Goal: Find specific page/section: Find specific page/section

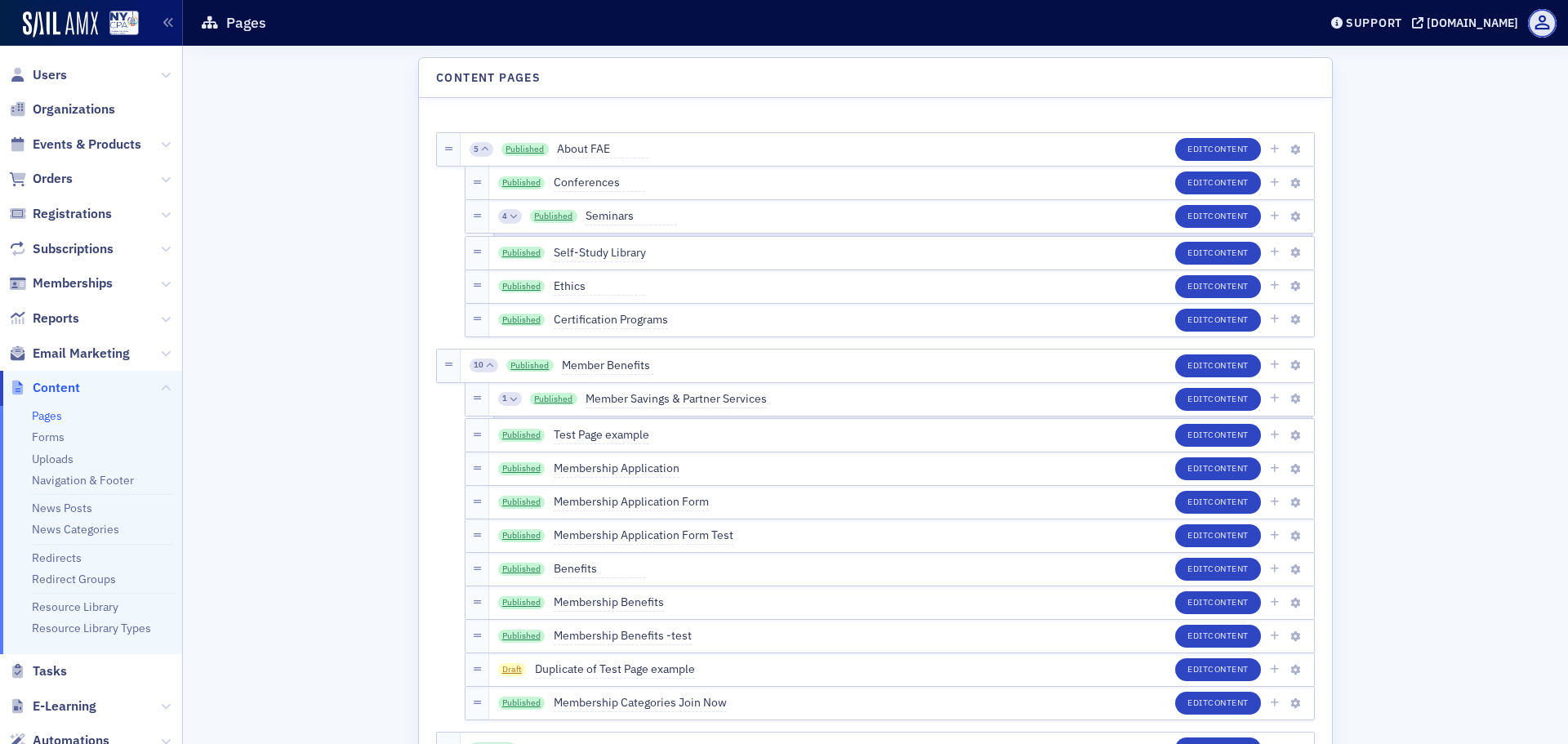
scroll to position [2206, 0]
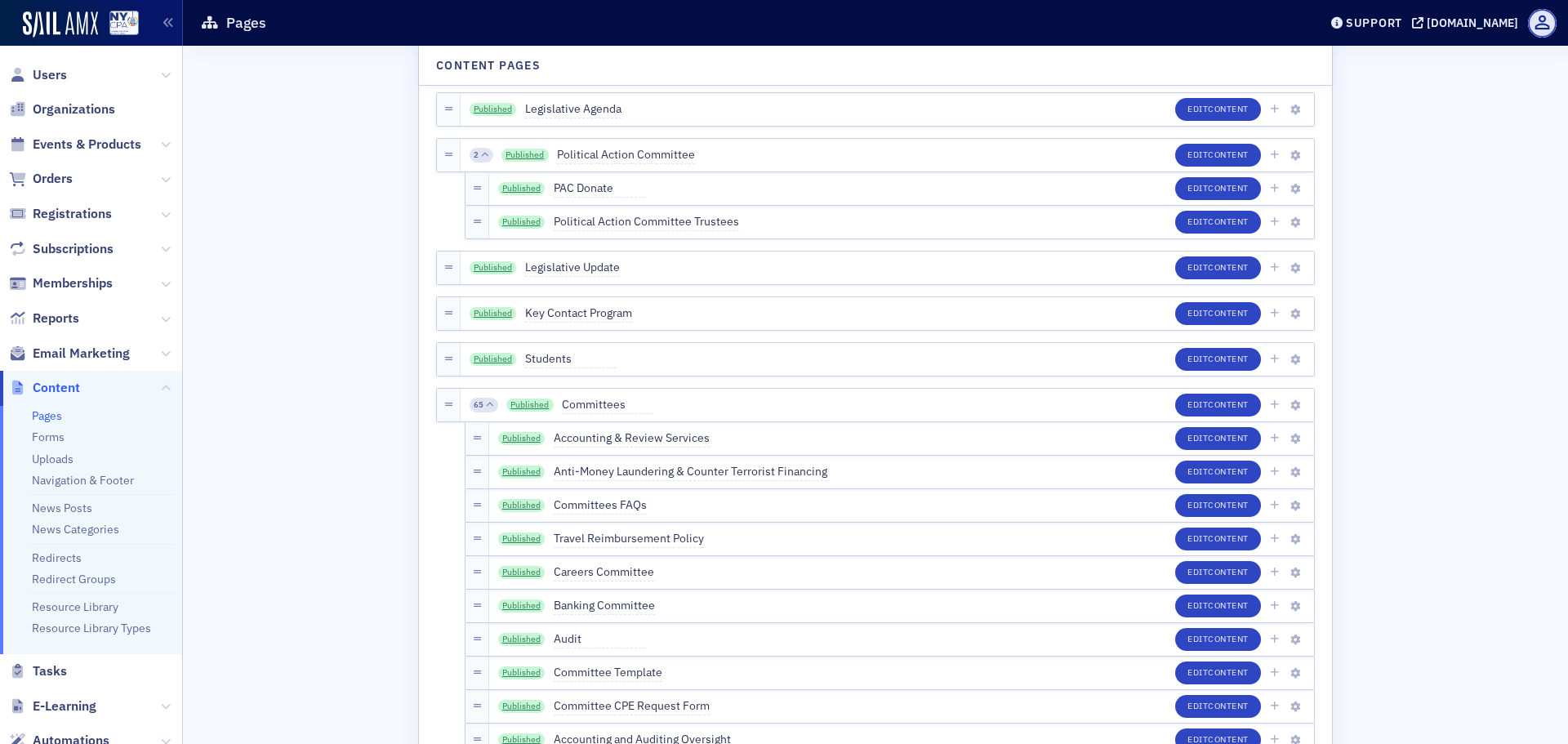
click at [503, 227] on link "Published" at bounding box center [522, 222] width 48 height 13
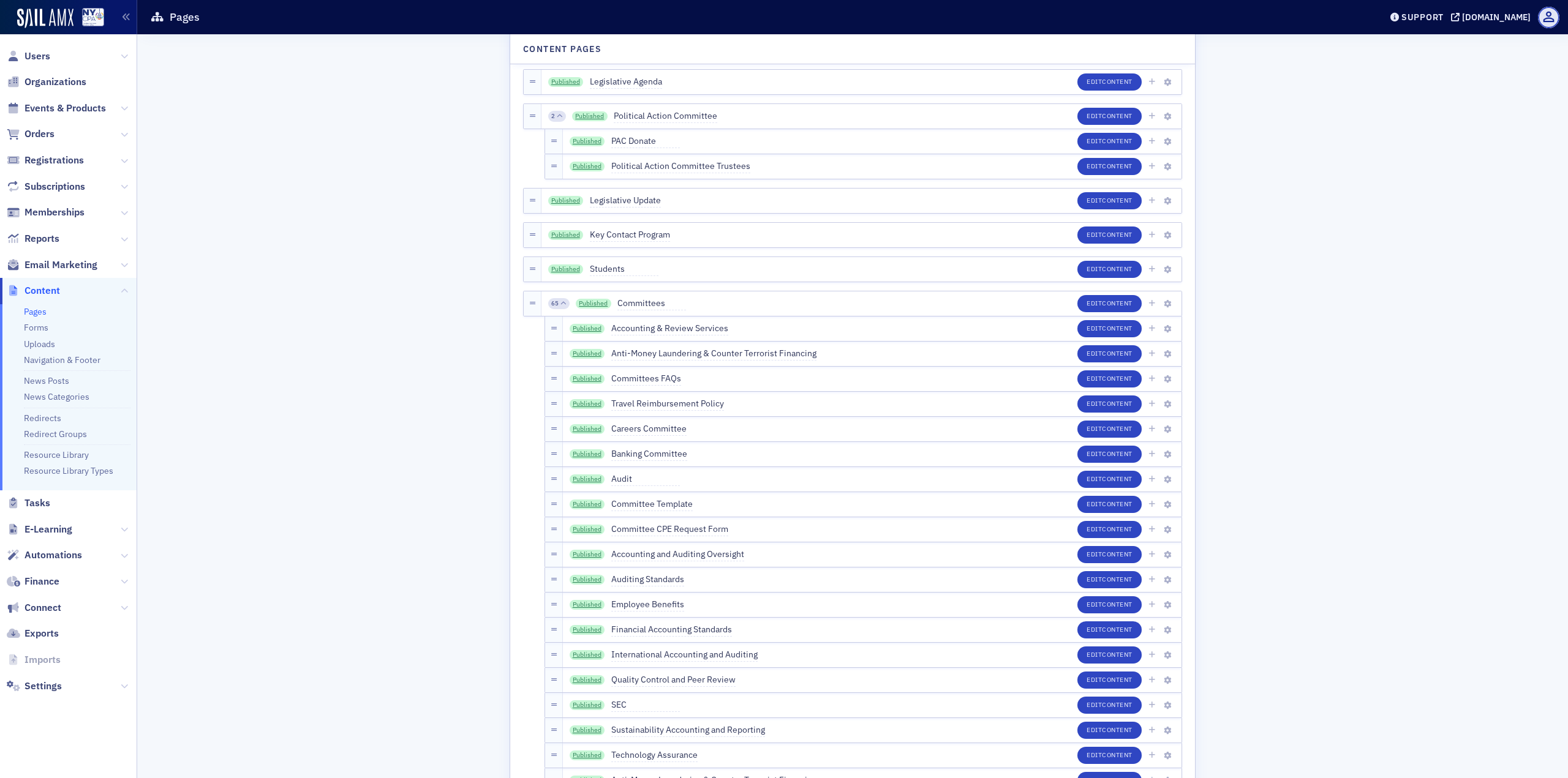
scroll to position [0, 0]
click at [122, 213] on icon at bounding box center [124, 213] width 8 height 8
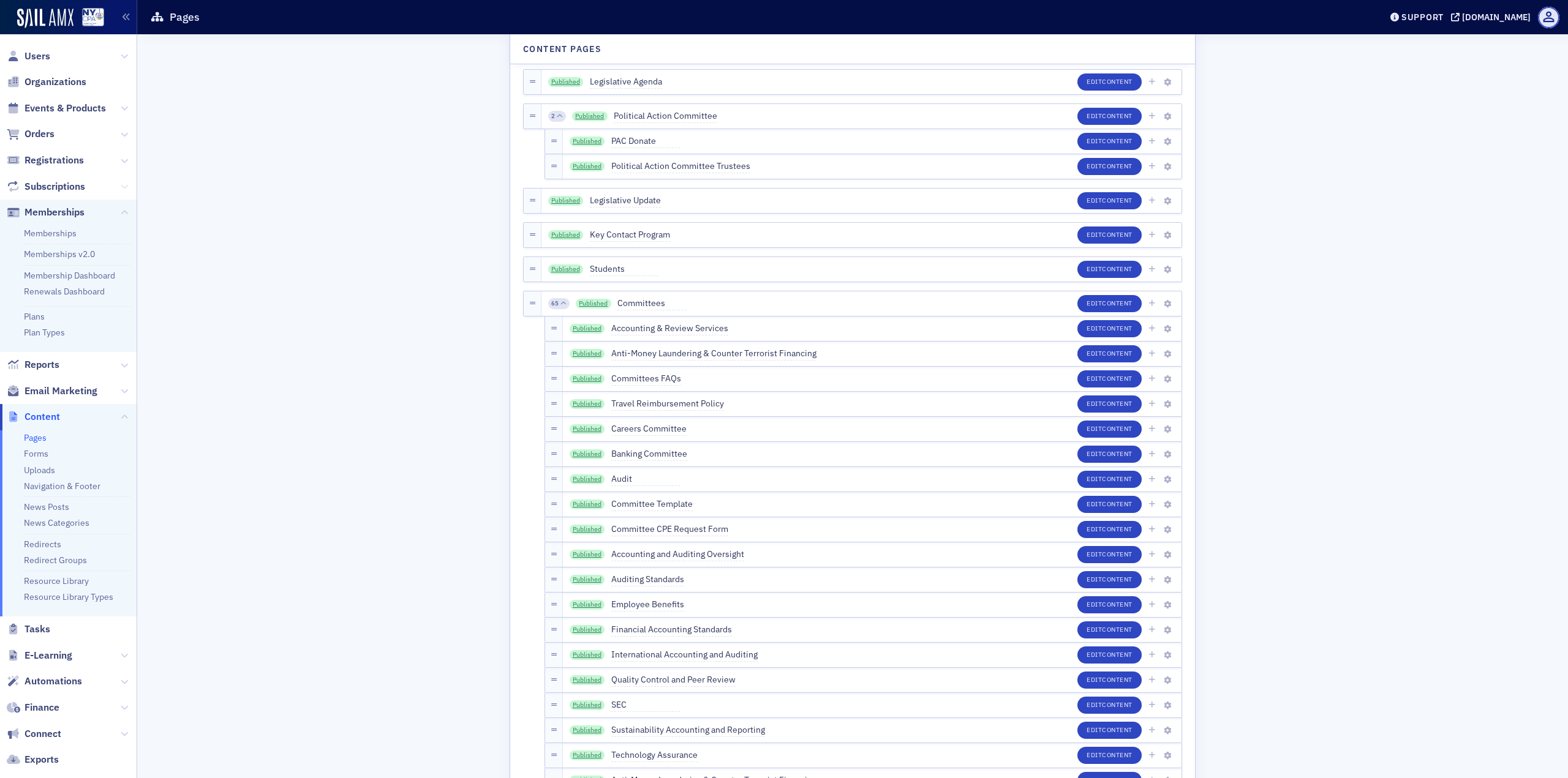
click at [120, 188] on icon at bounding box center [124, 187] width 8 height 8
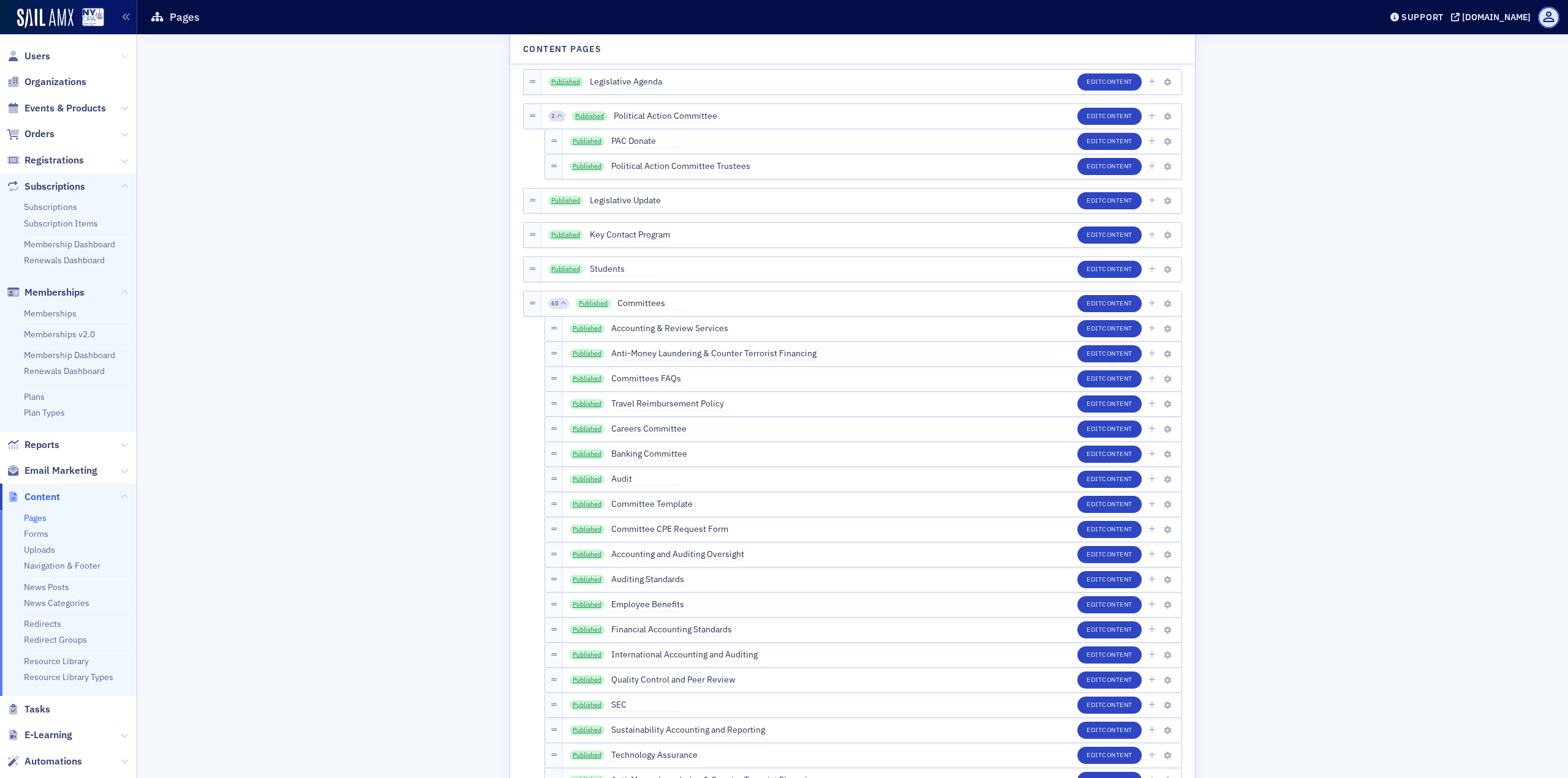
click at [120, 56] on icon at bounding box center [124, 56] width 8 height 8
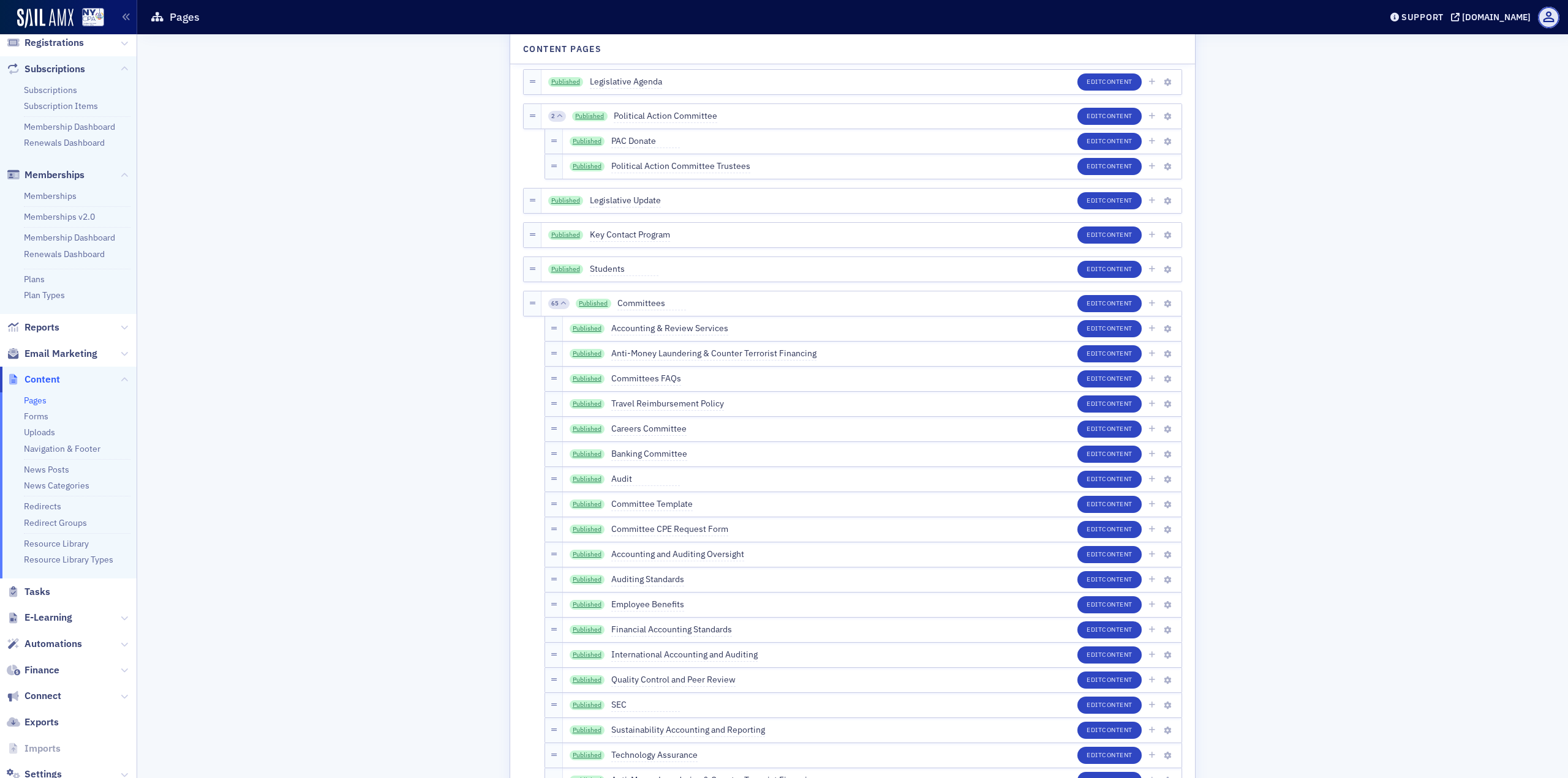
scroll to position [217, 0]
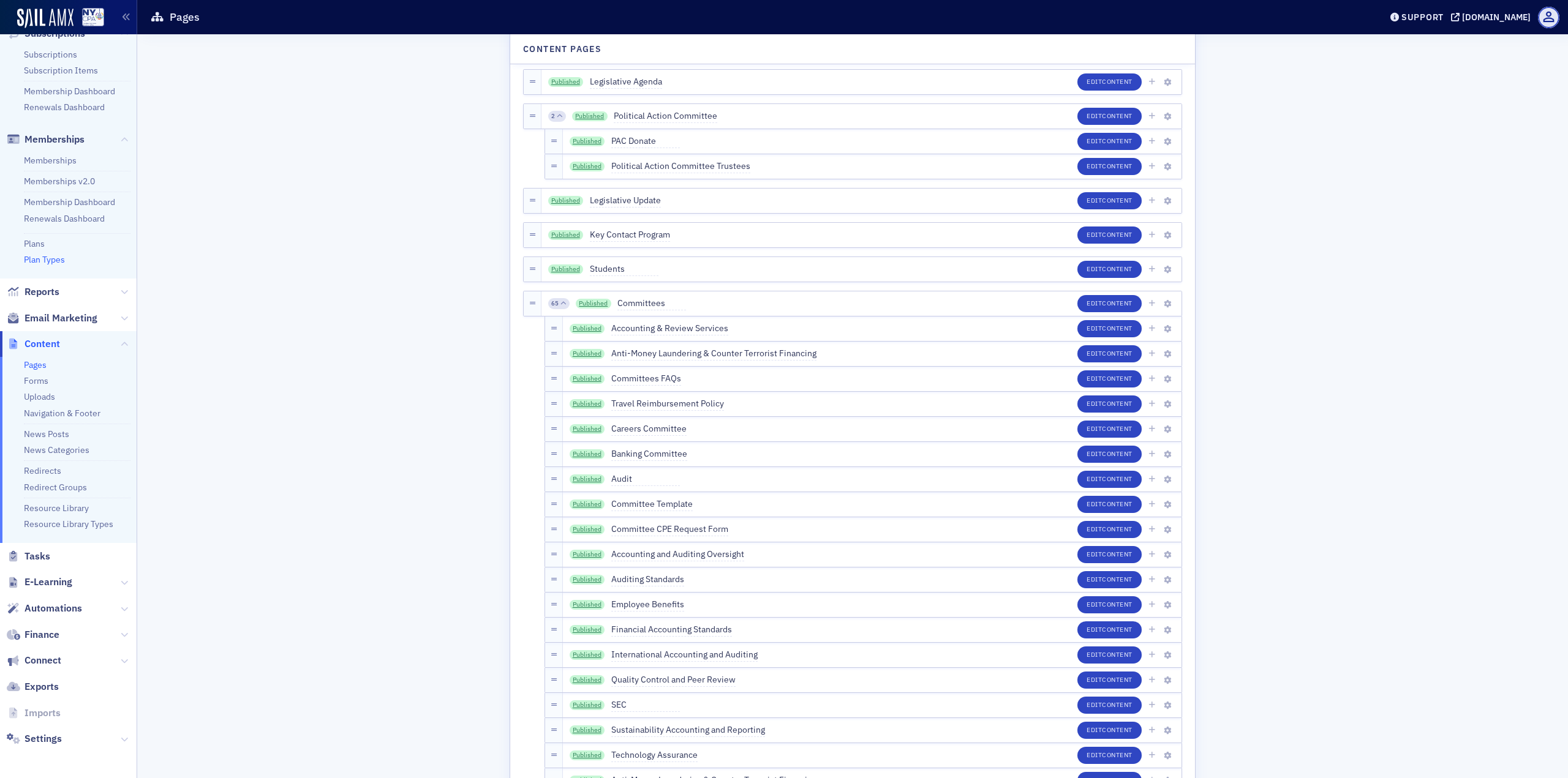
click at [58, 261] on link "Plan Types" at bounding box center [44, 260] width 41 height 11
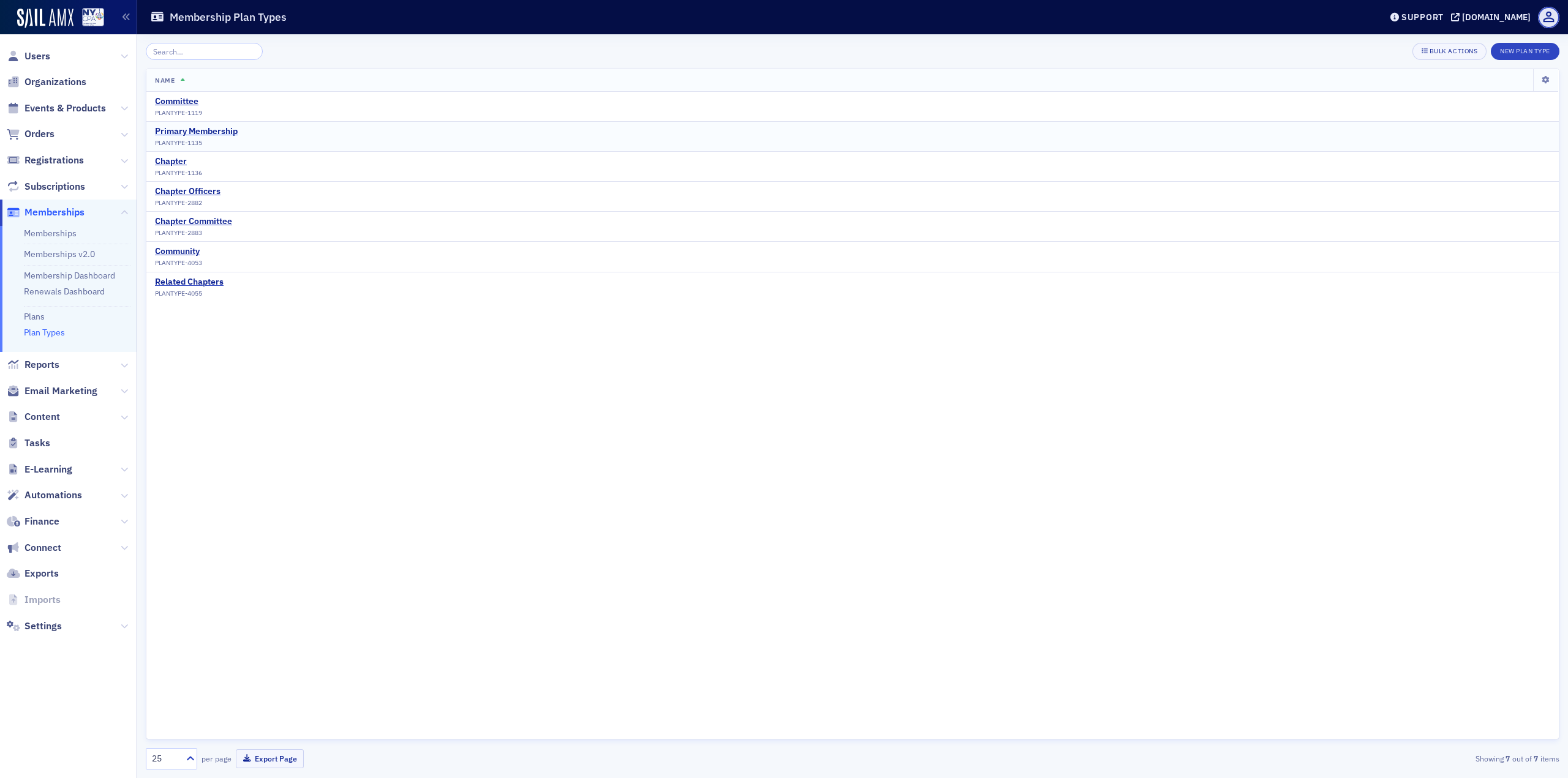
click at [194, 132] on div "Primary Membership" at bounding box center [196, 132] width 83 height 11
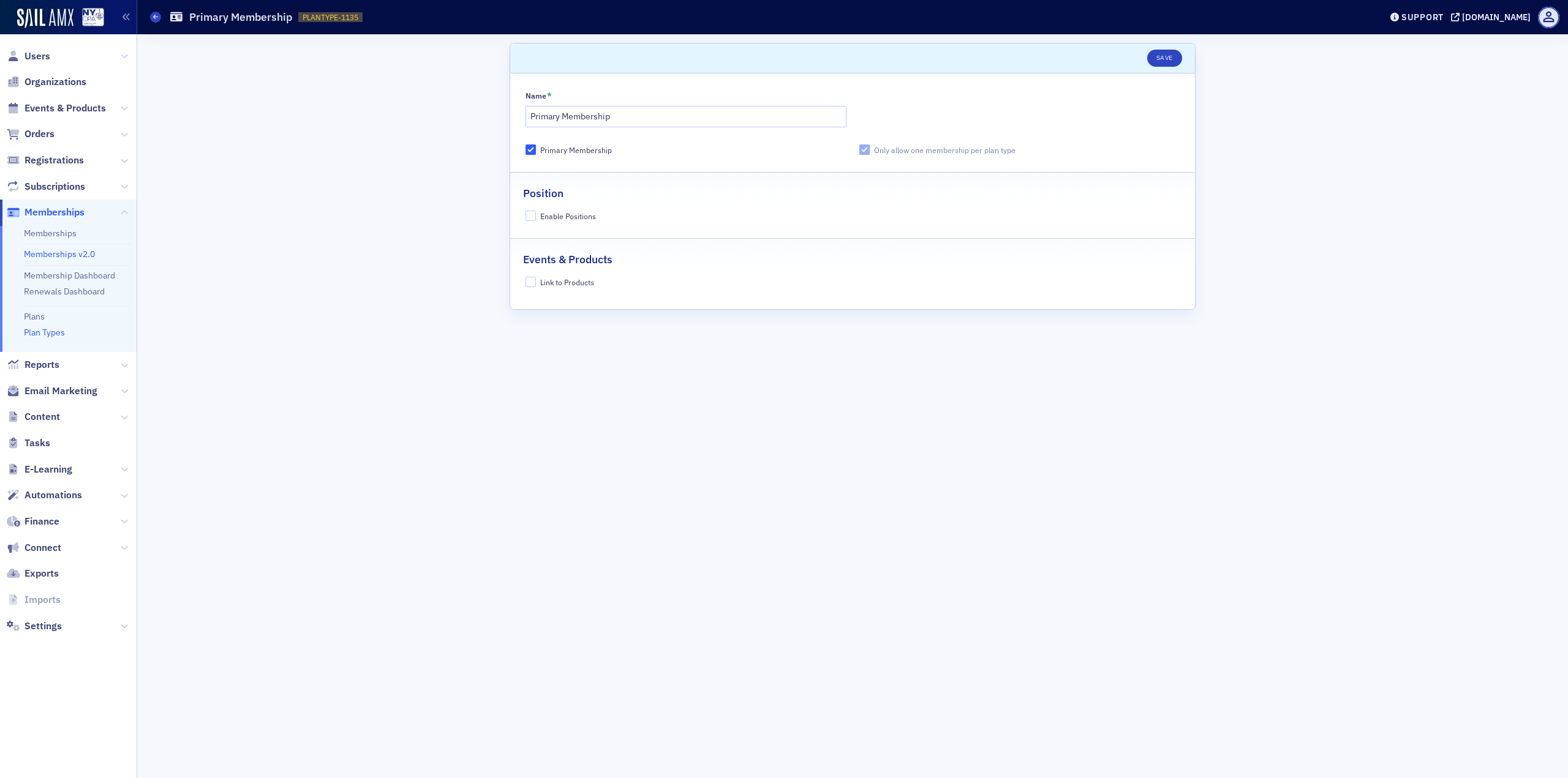
click at [62, 253] on link "Memberships v2.0" at bounding box center [59, 254] width 71 height 11
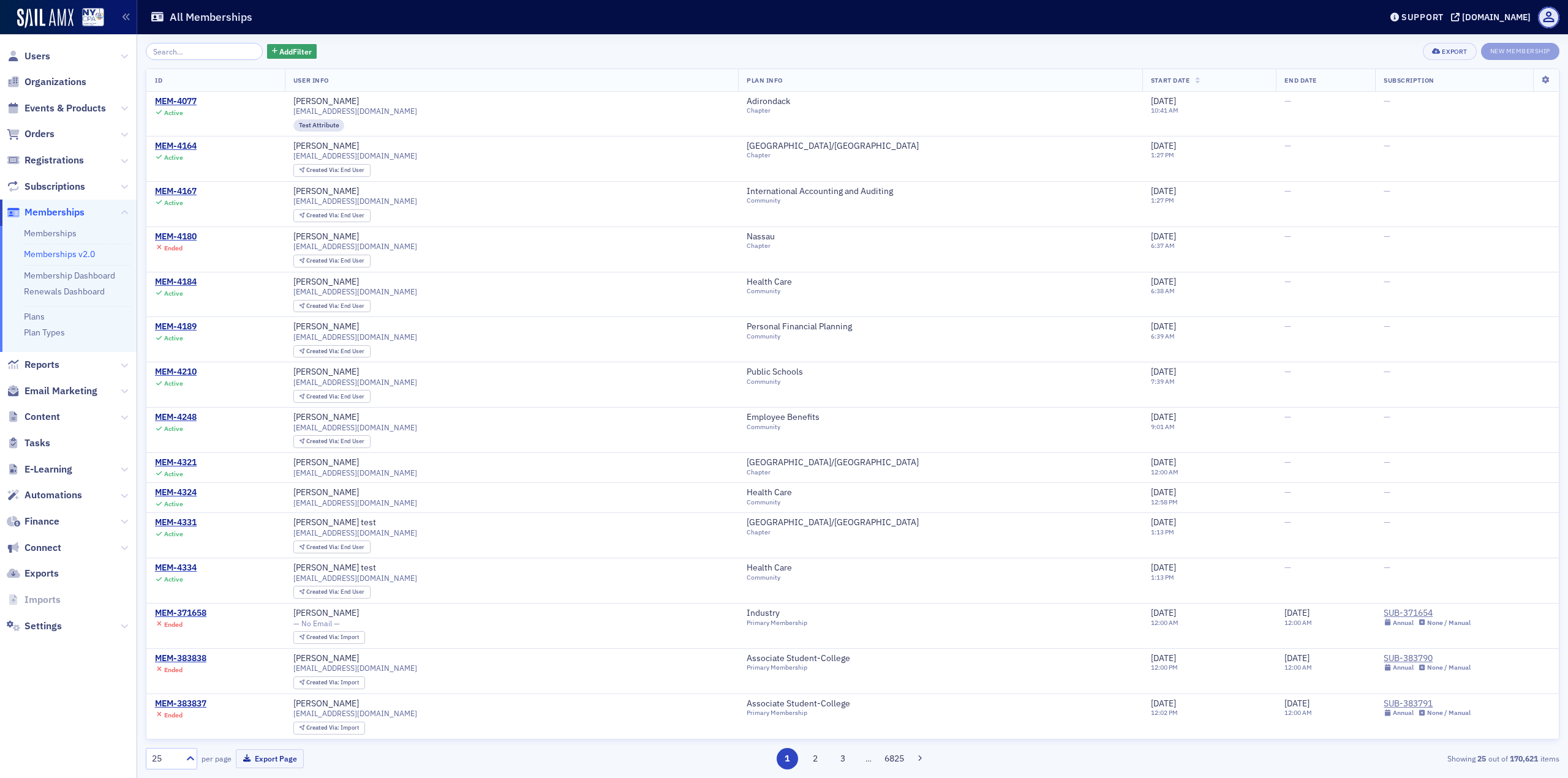
click at [227, 48] on input "search" at bounding box center [204, 51] width 117 height 17
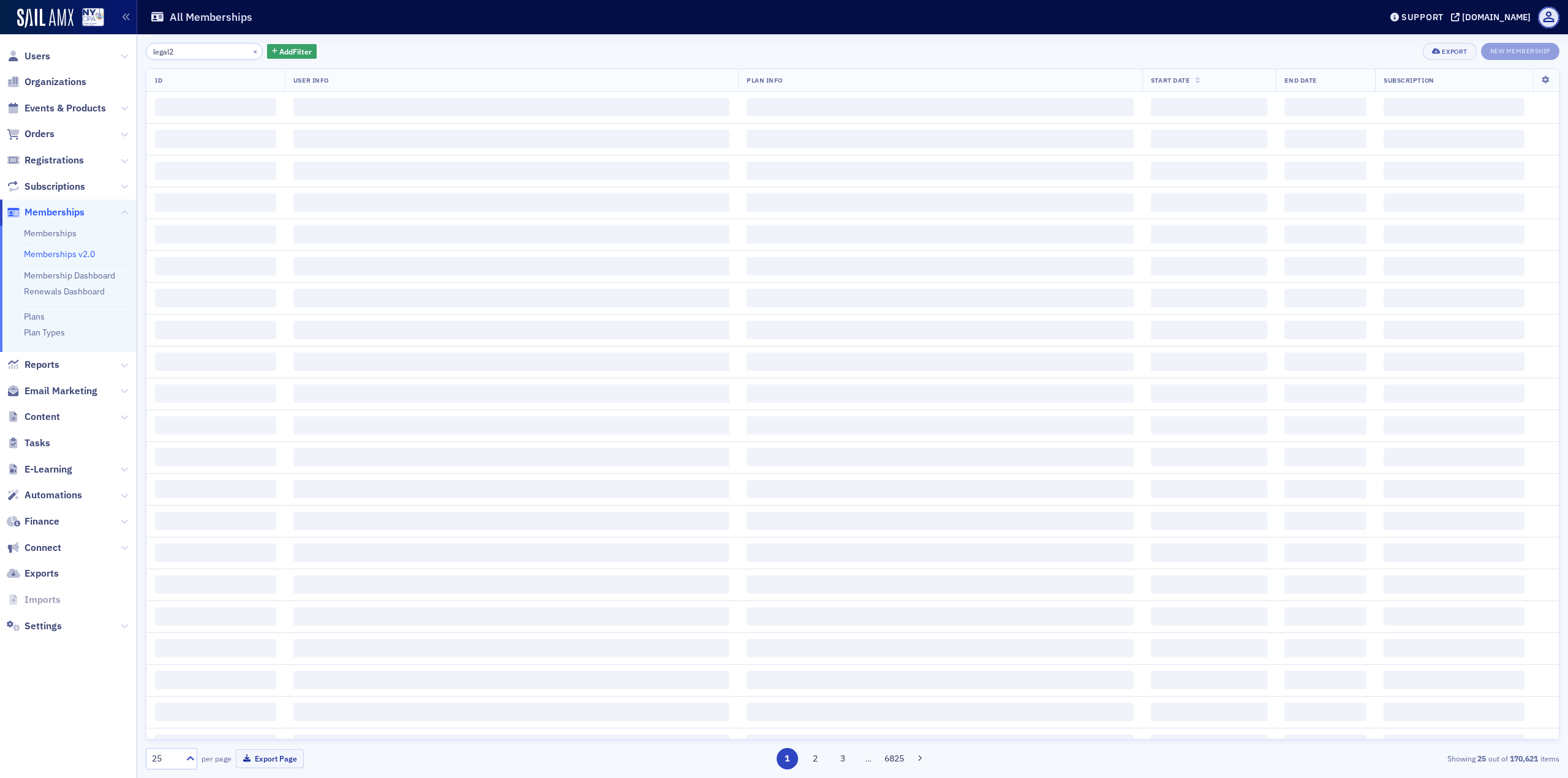
click at [202, 52] on input "legal2" at bounding box center [204, 51] width 117 height 17
type input "legal2"
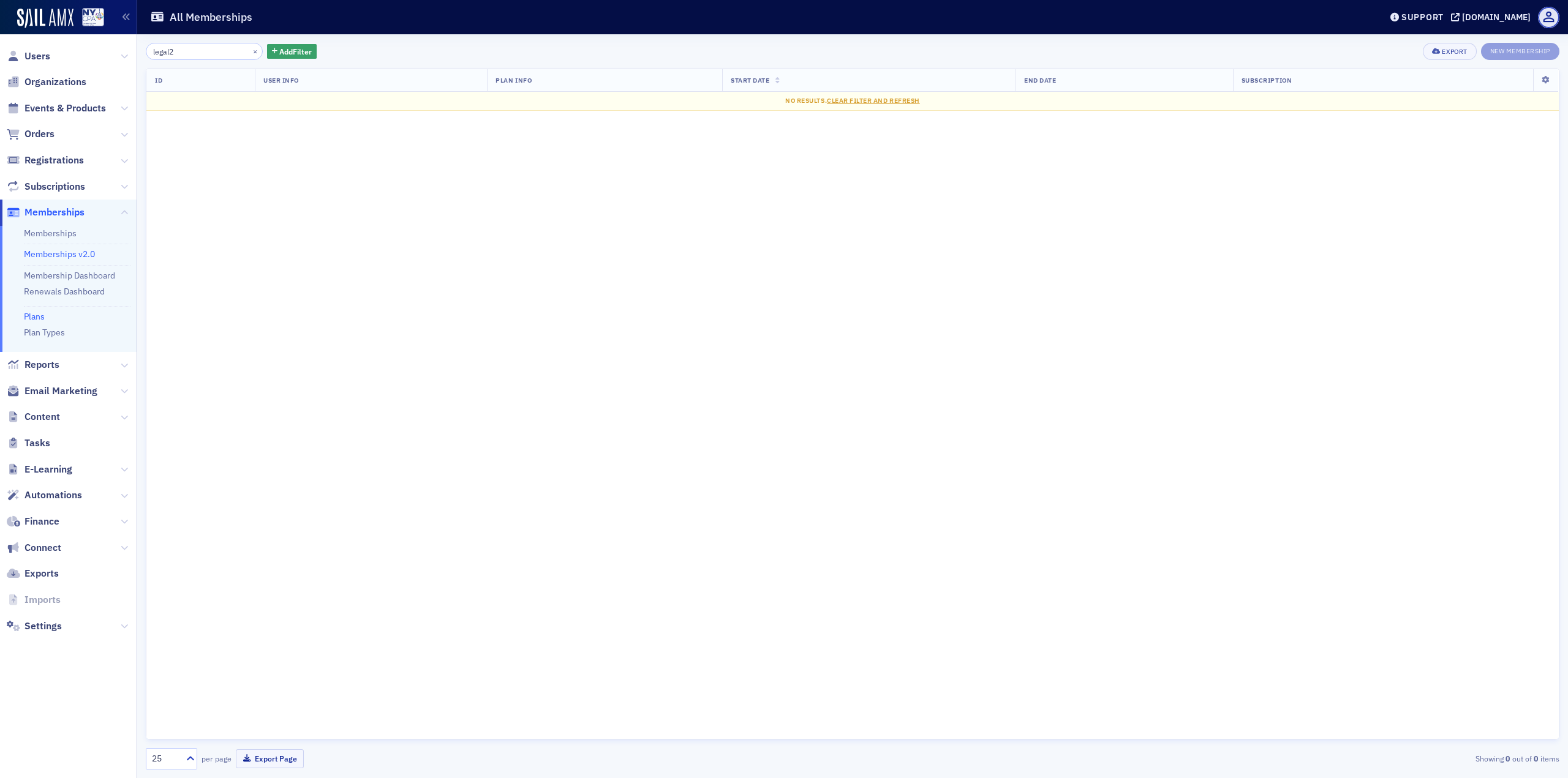
click at [37, 318] on link "Plans" at bounding box center [34, 317] width 21 height 11
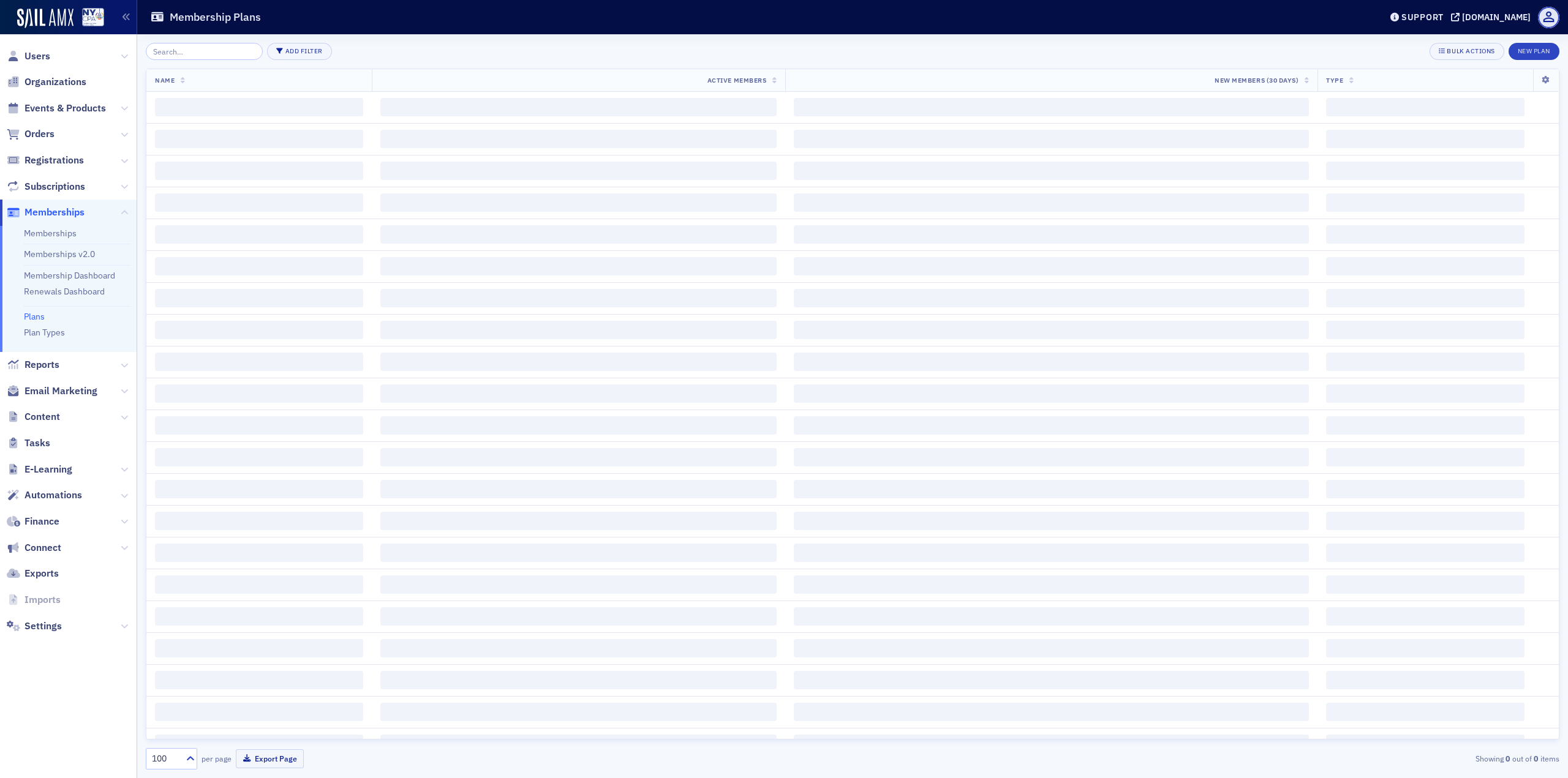
click at [188, 51] on input "search" at bounding box center [204, 51] width 117 height 17
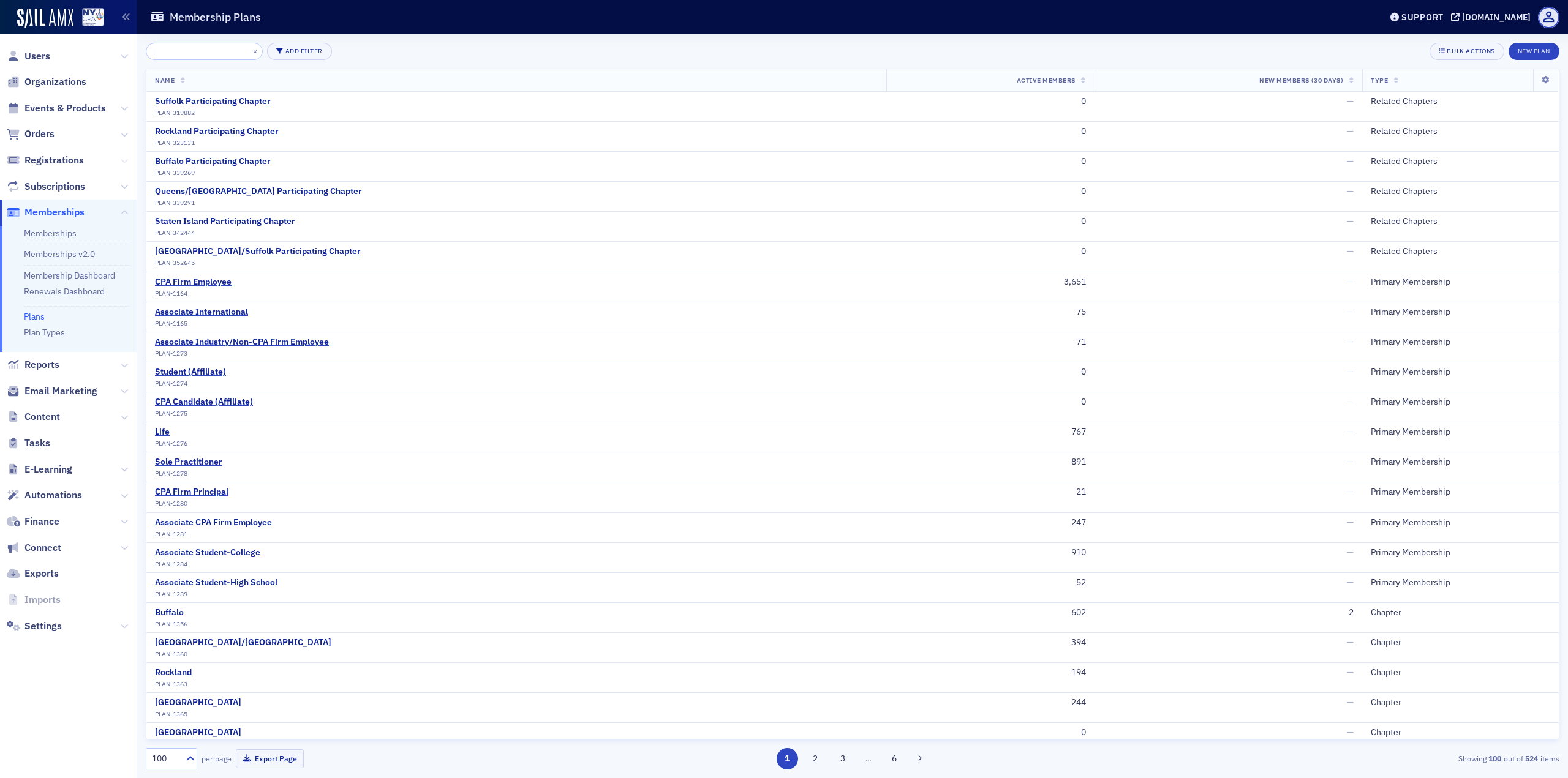
type input "l"
click at [125, 161] on icon at bounding box center [124, 161] width 8 height 8
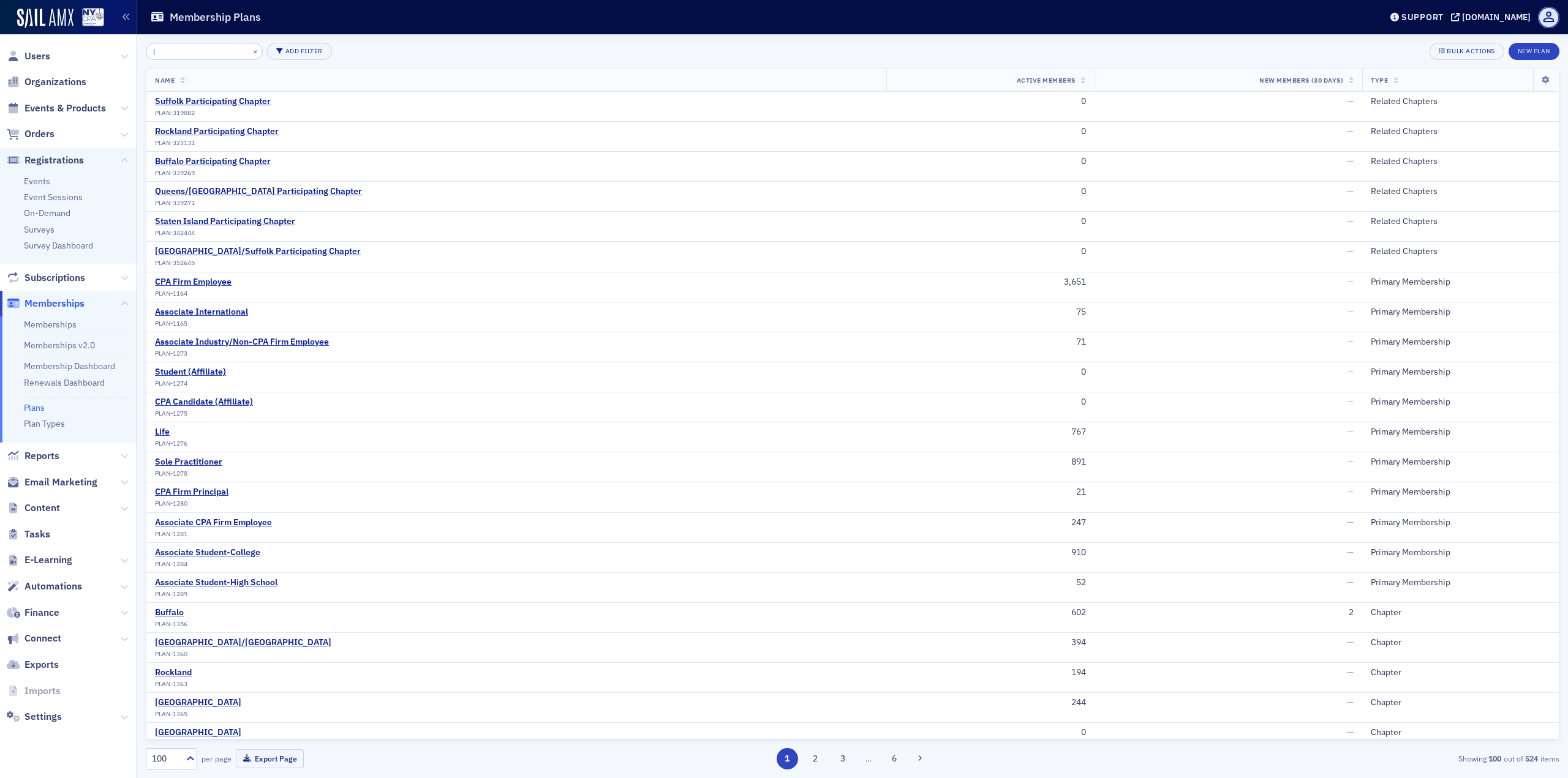
click at [120, 111] on span "Events & Products" at bounding box center [68, 108] width 136 height 27
click at [54, 77] on span "Organizations" at bounding box center [55, 82] width 62 height 13
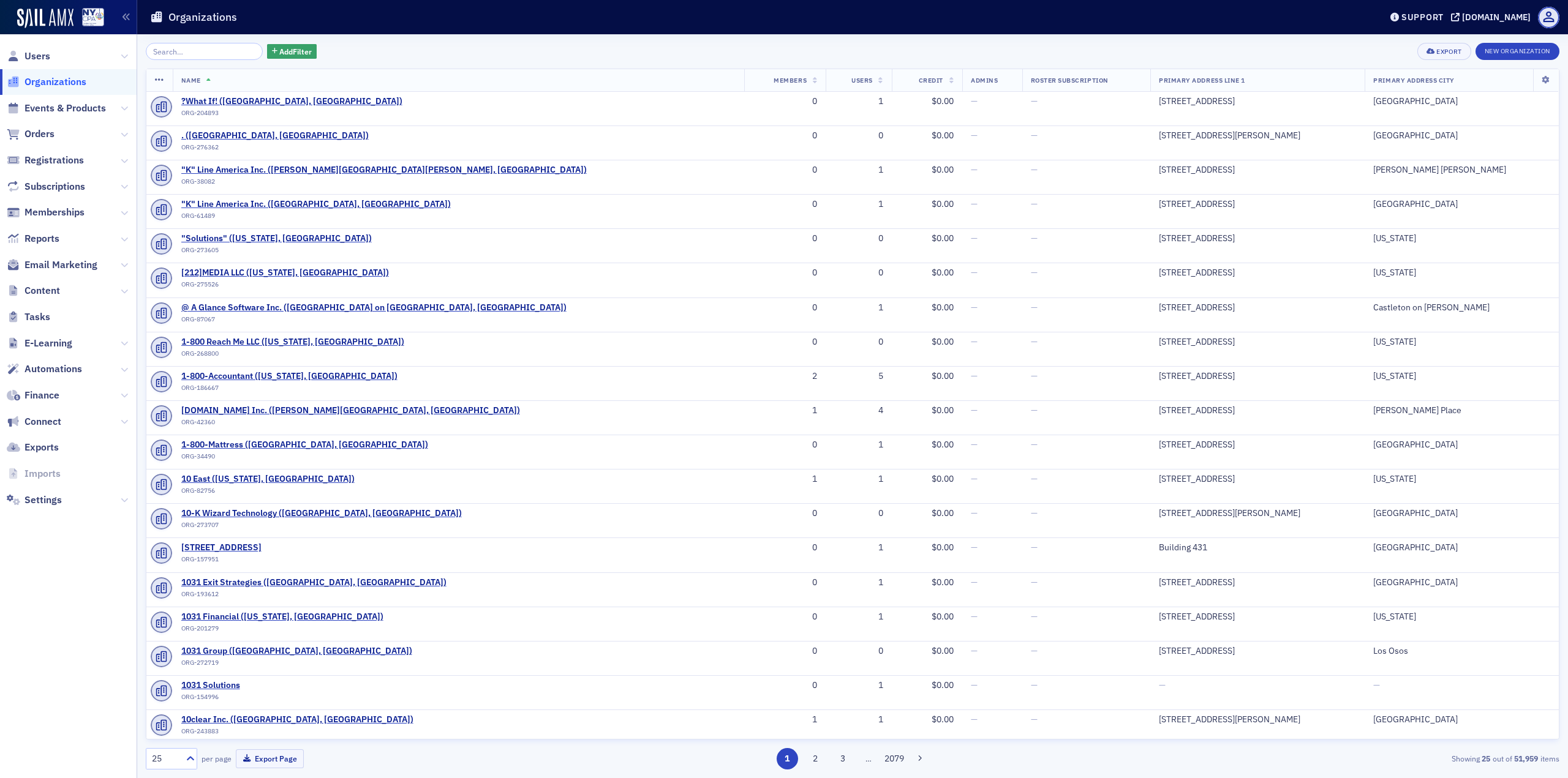
click at [195, 50] on input "search" at bounding box center [204, 51] width 117 height 17
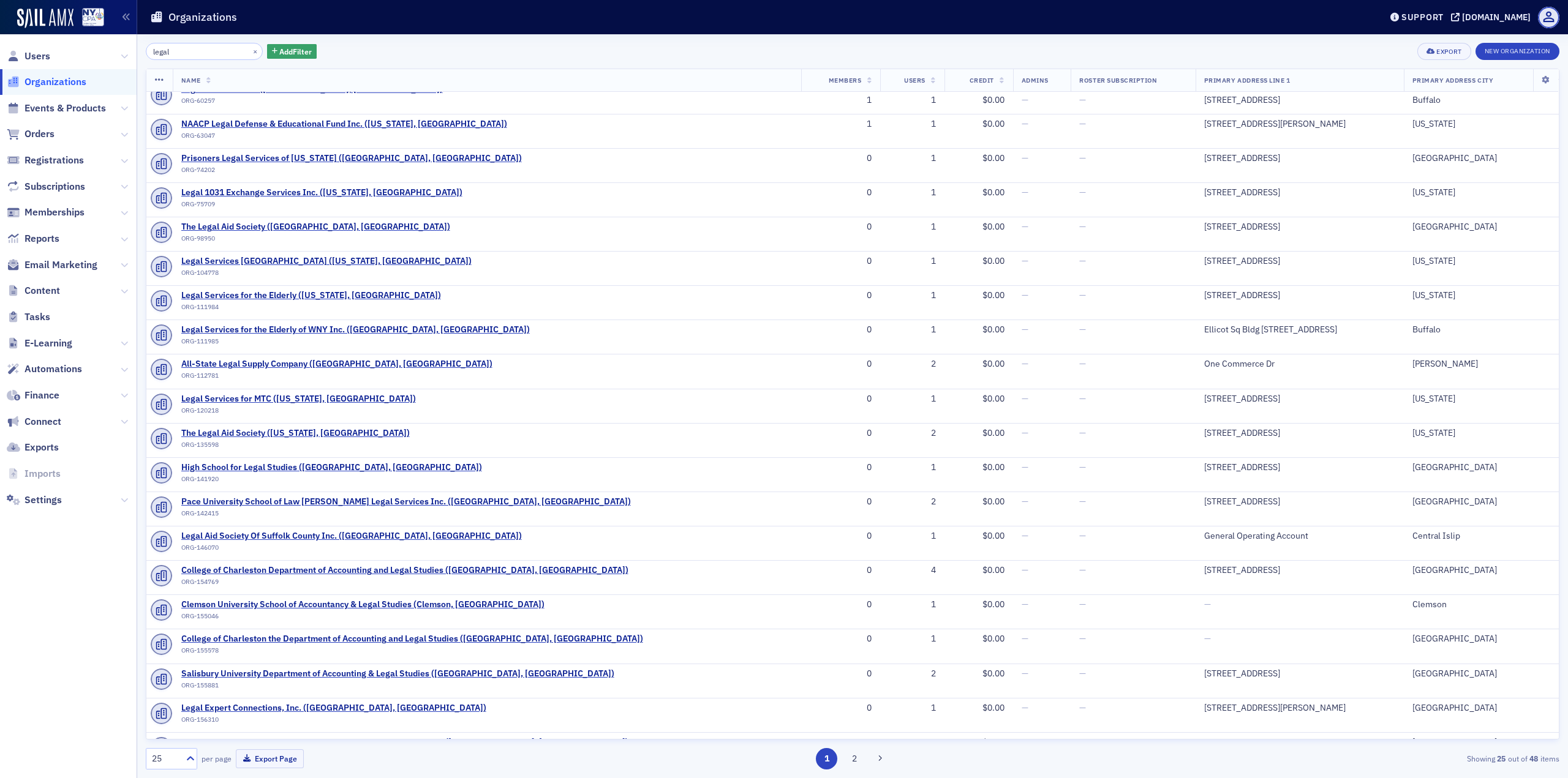
scroll to position [211, 0]
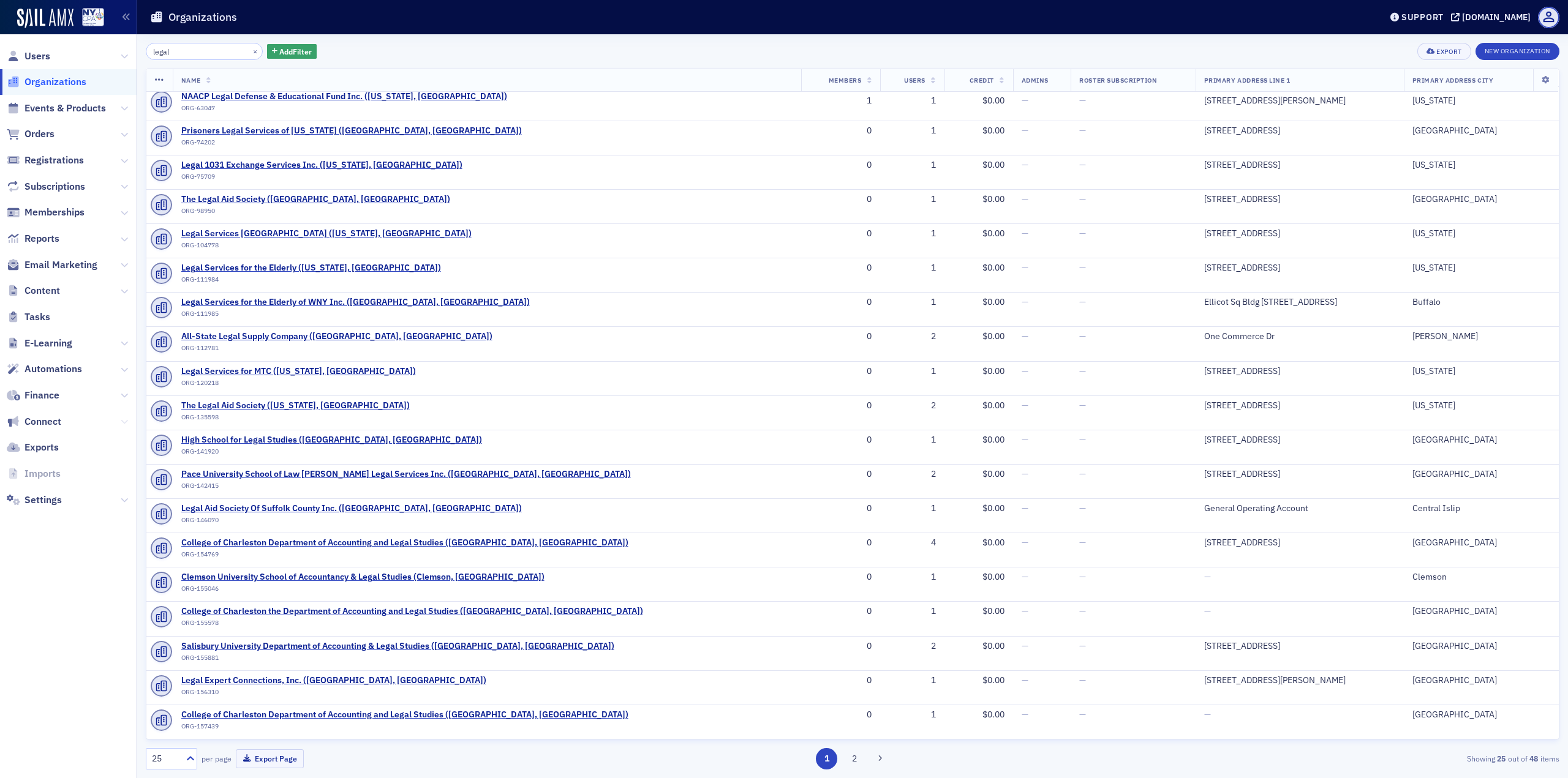
type input "legal"
click at [122, 425] on icon at bounding box center [124, 422] width 8 height 8
click at [123, 394] on icon at bounding box center [124, 395] width 8 height 8
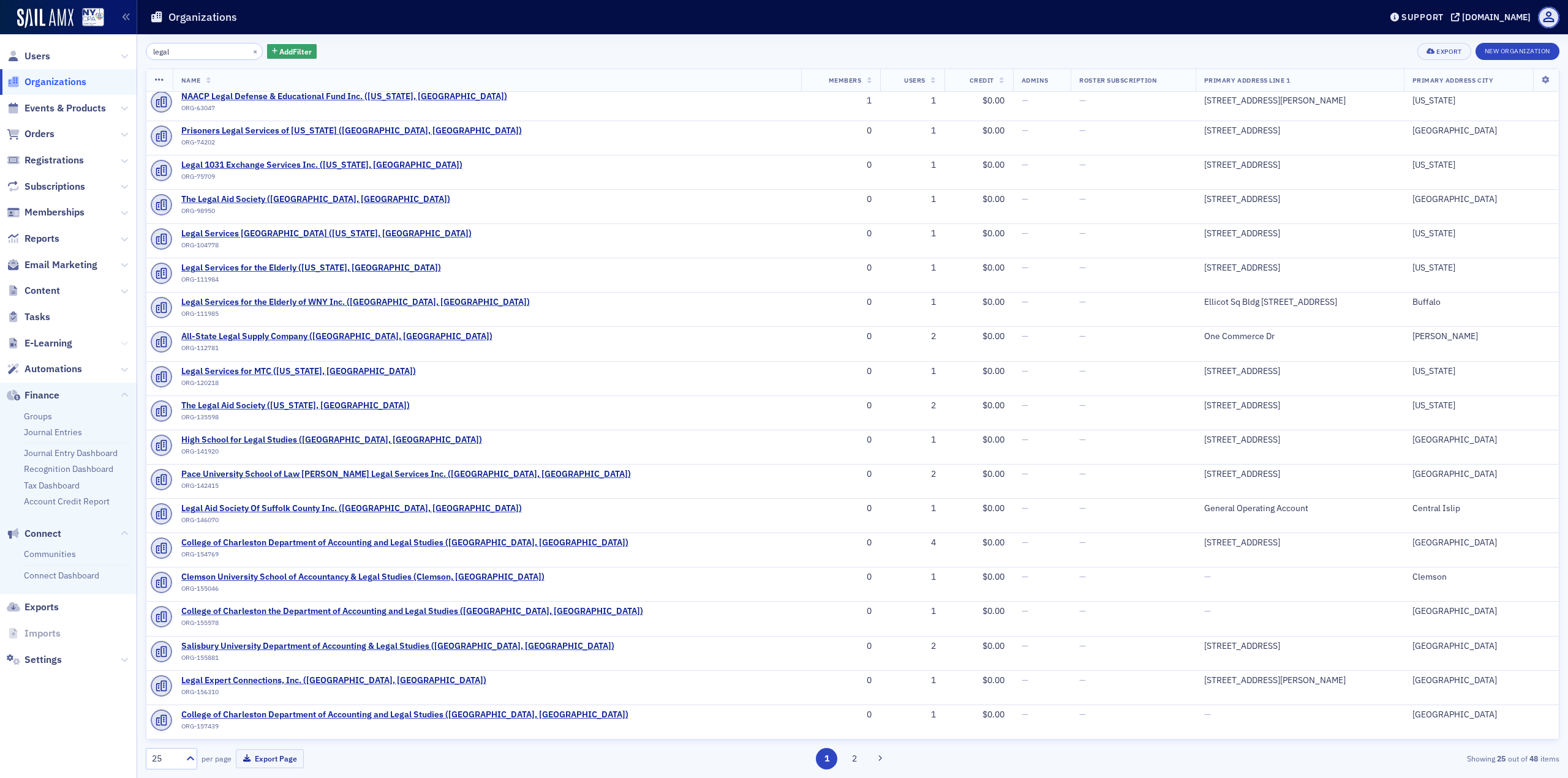
click at [125, 349] on button at bounding box center [124, 343] width 8 height 13
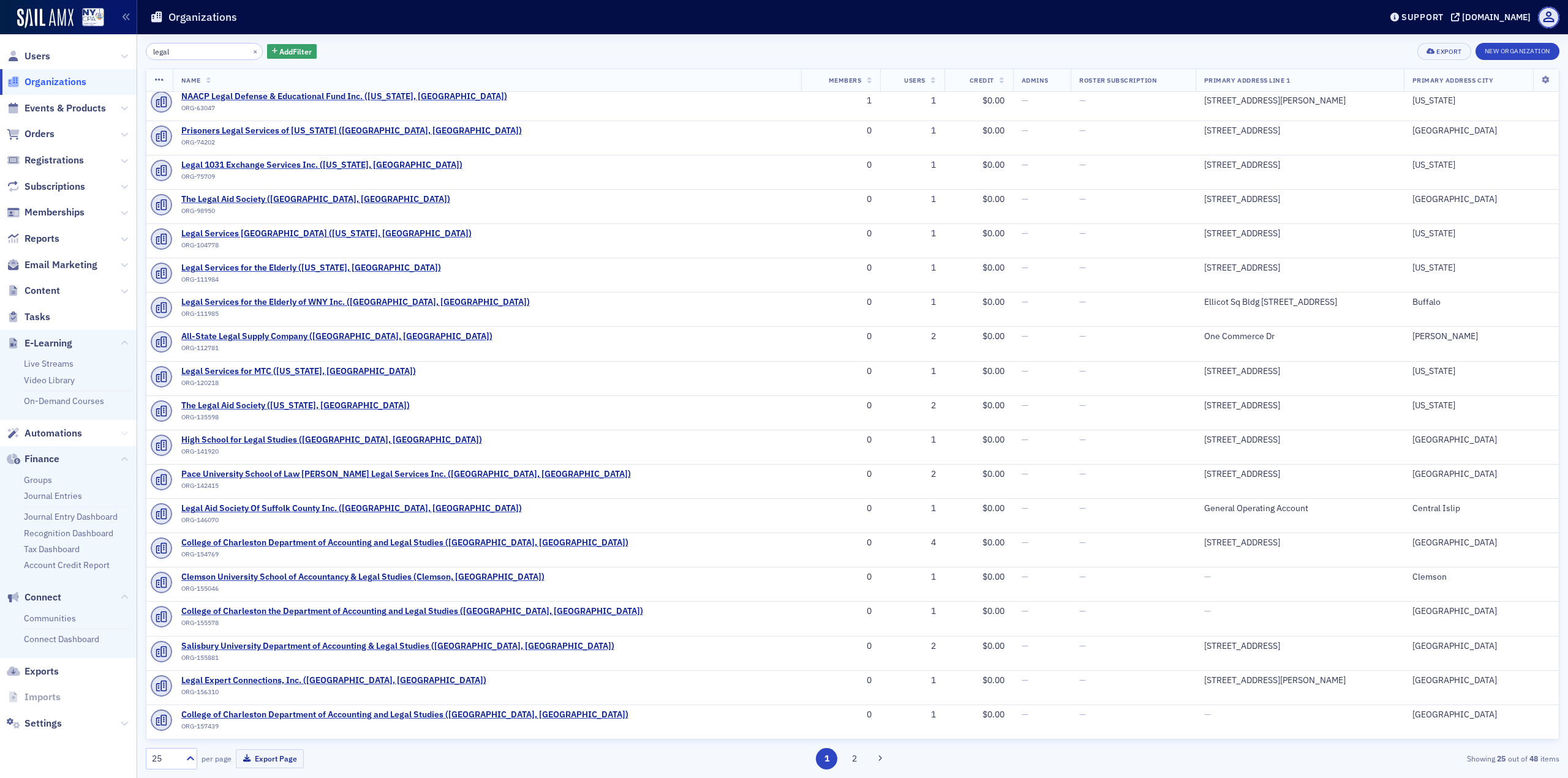
click at [123, 430] on icon at bounding box center [124, 433] width 8 height 8
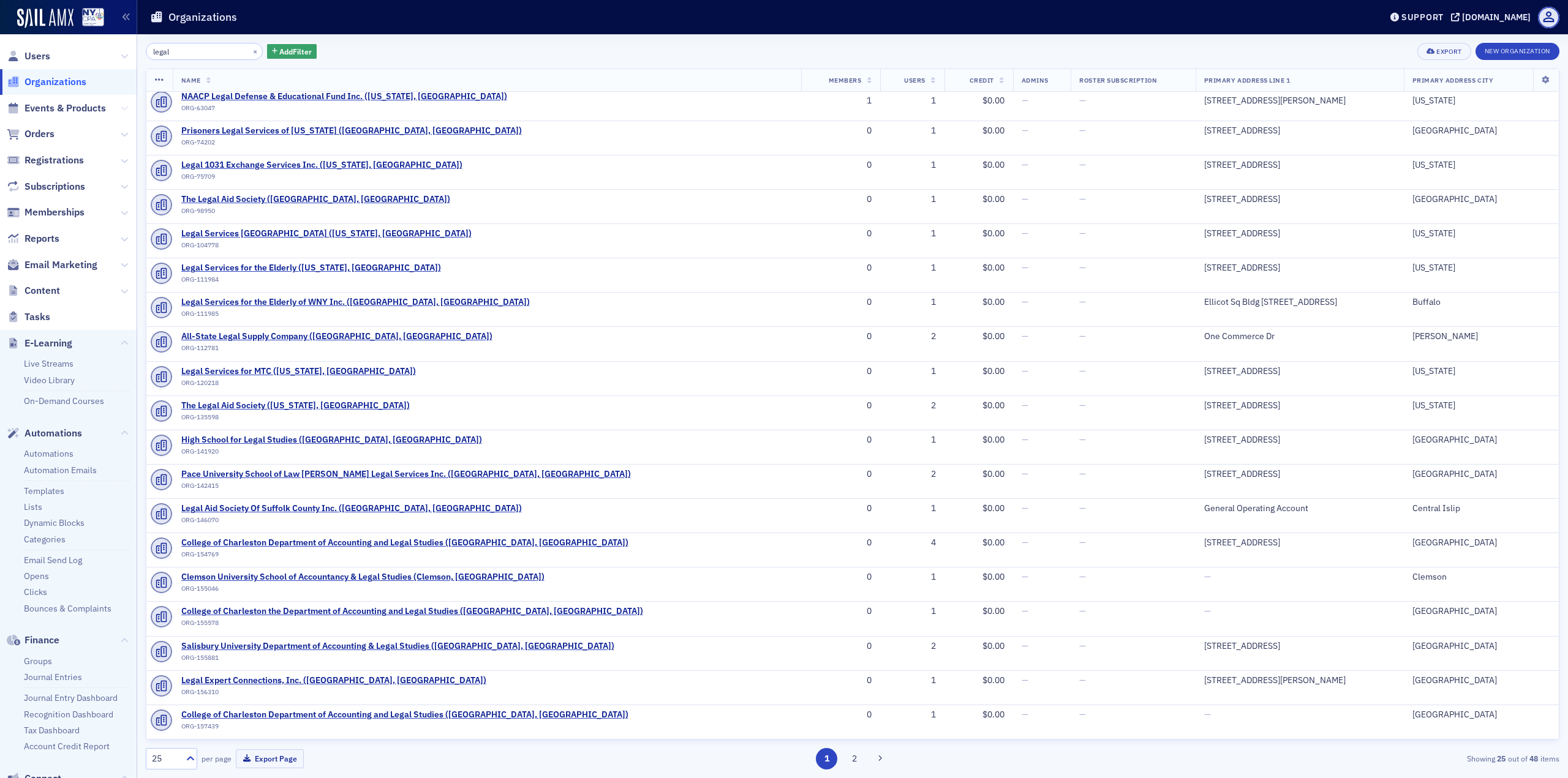
click at [120, 113] on button at bounding box center [124, 108] width 8 height 13
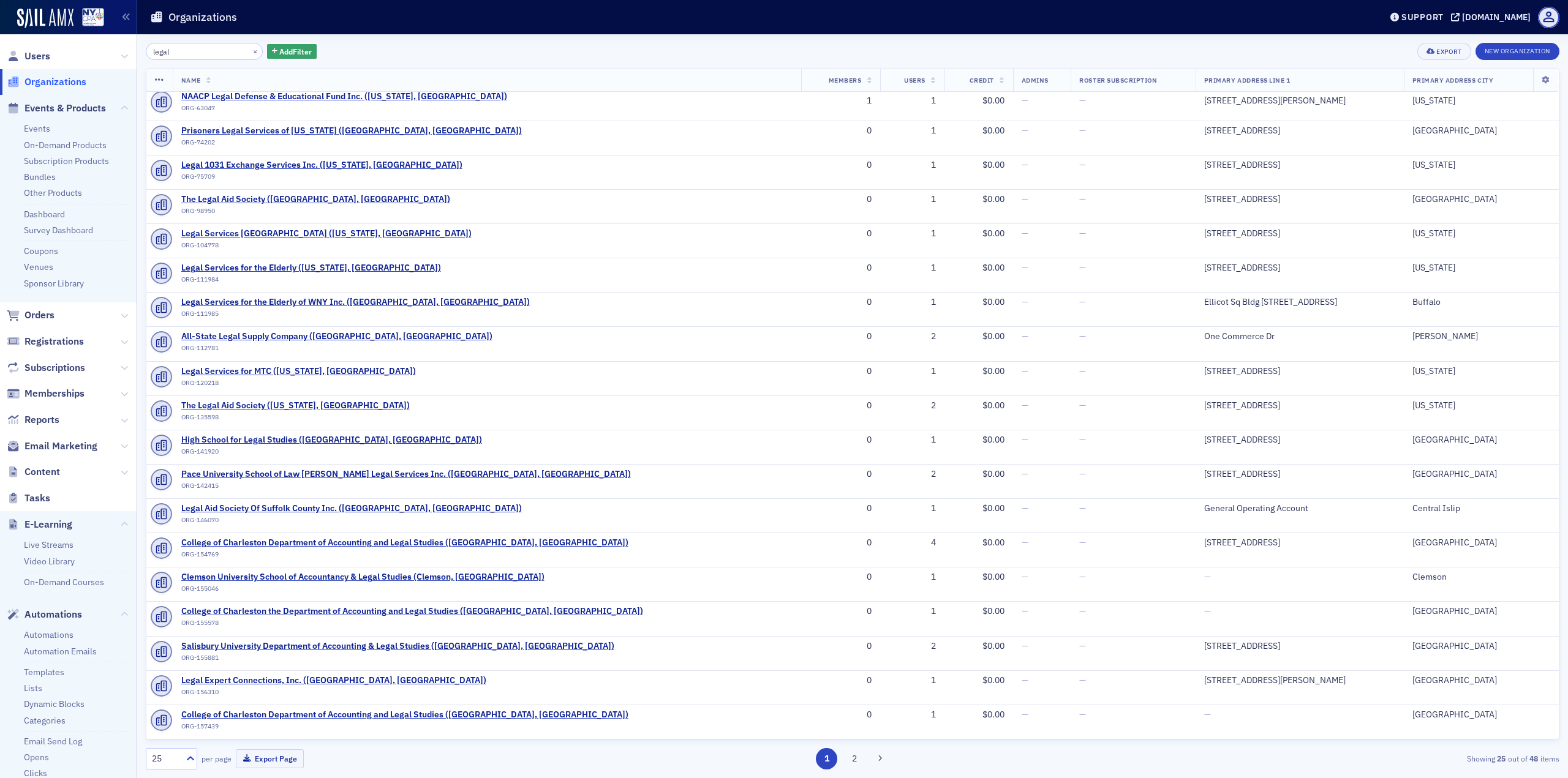
click at [108, 316] on span "Orders" at bounding box center [68, 316] width 136 height 27
click at [110, 316] on span "Orders" at bounding box center [68, 316] width 136 height 27
click at [120, 316] on icon at bounding box center [124, 316] width 8 height 8
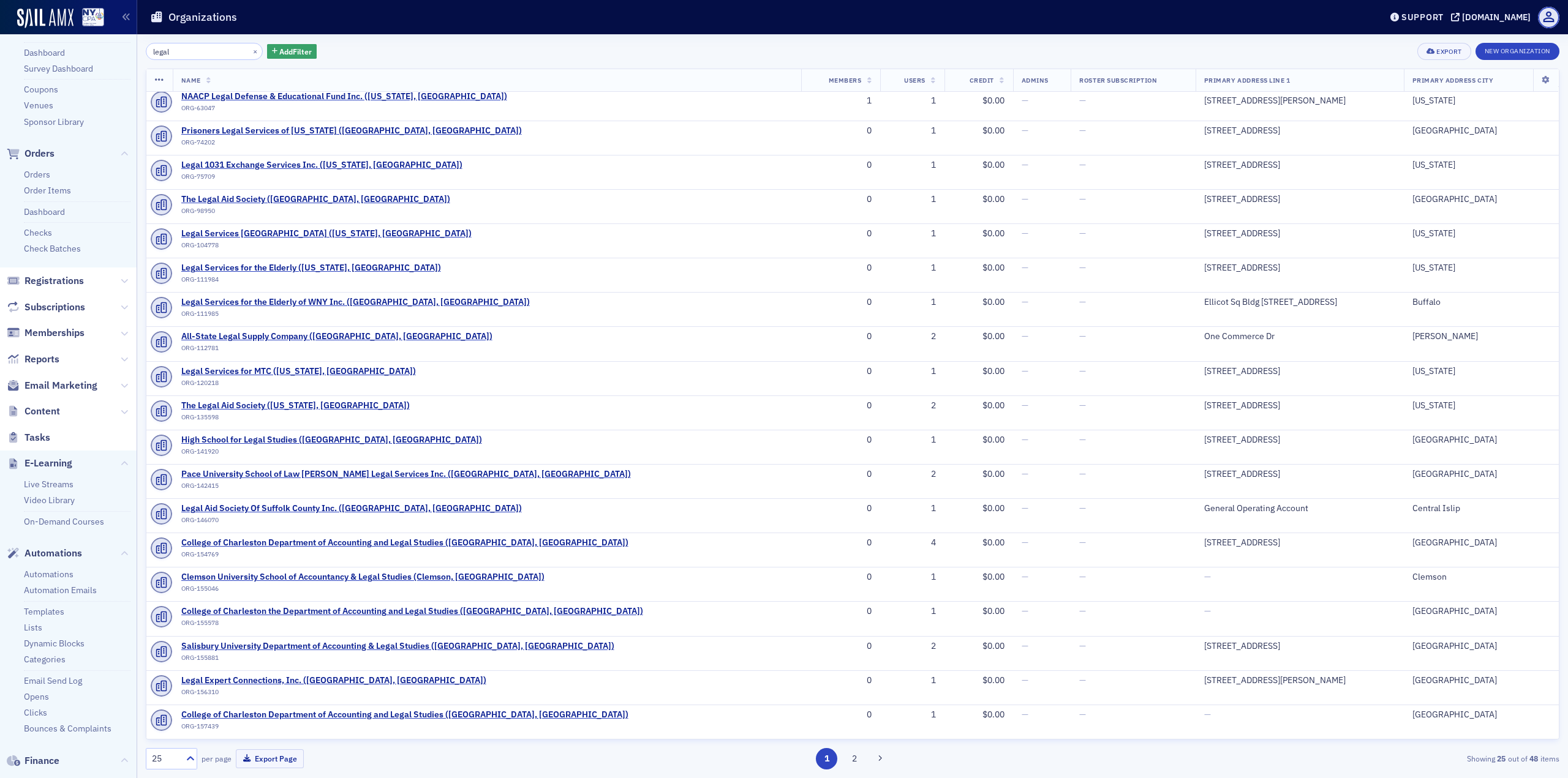
scroll to position [122, 0]
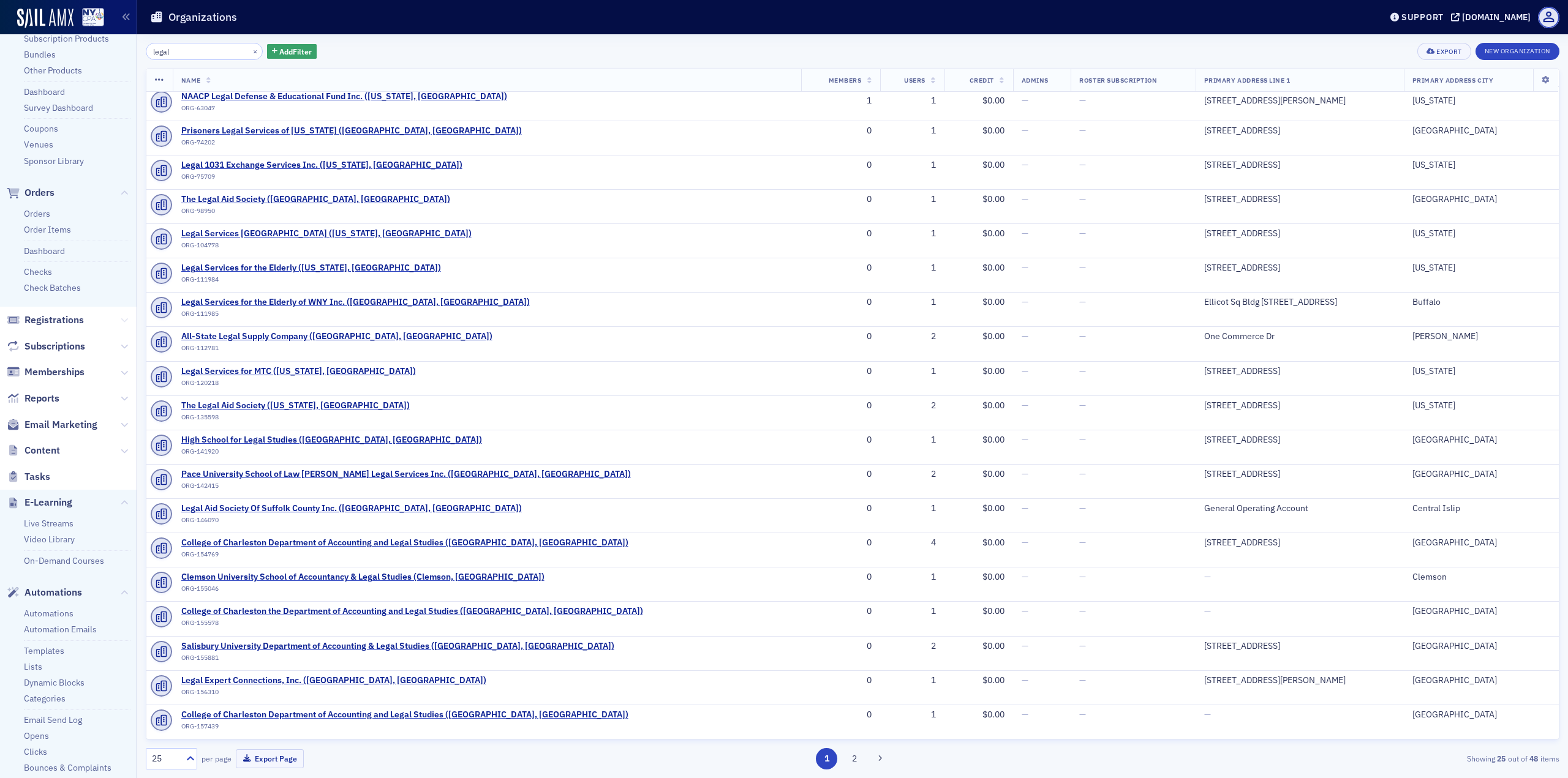
click at [120, 317] on icon at bounding box center [124, 320] width 8 height 8
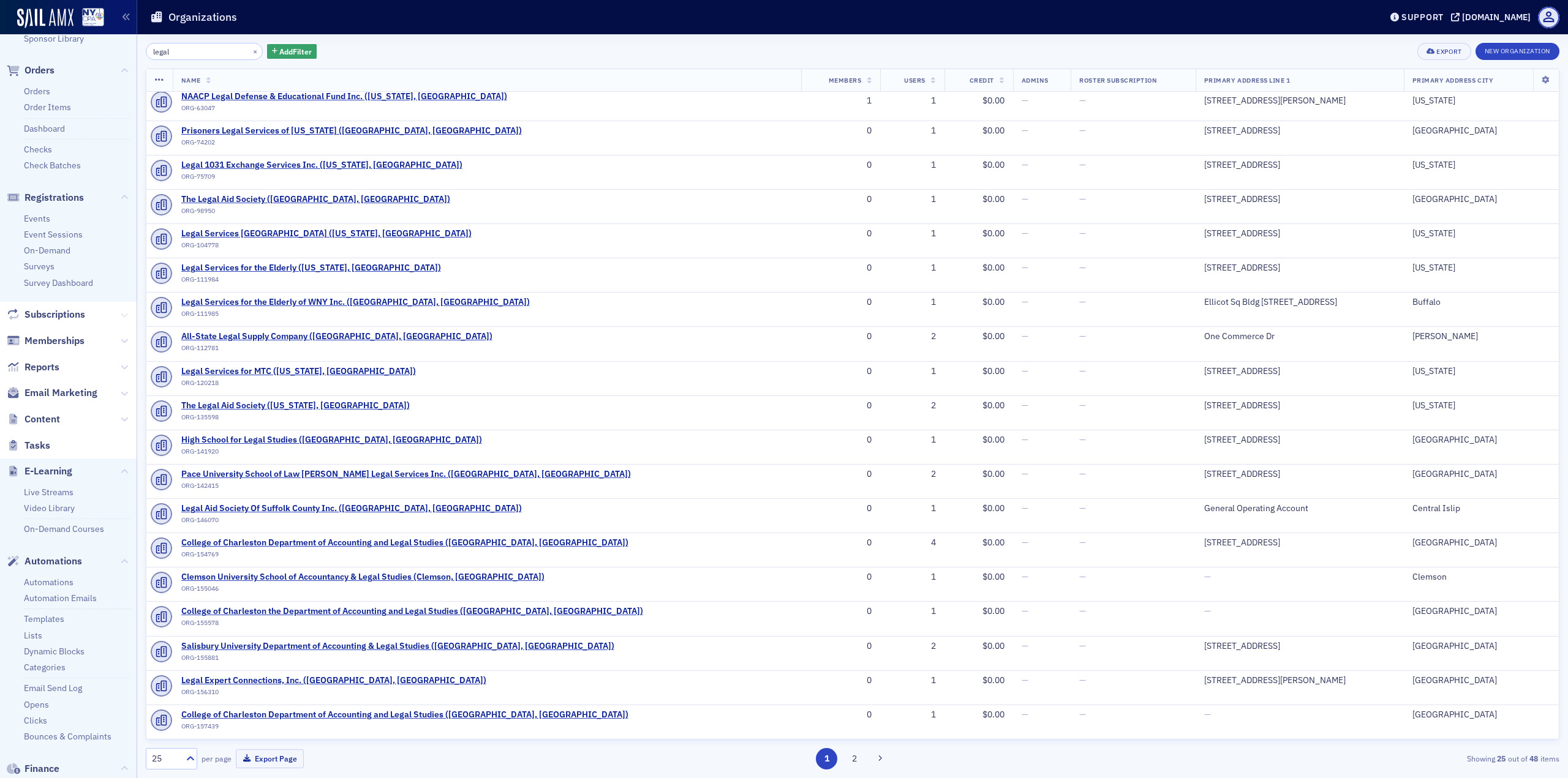
click at [120, 320] on button at bounding box center [124, 314] width 8 height 13
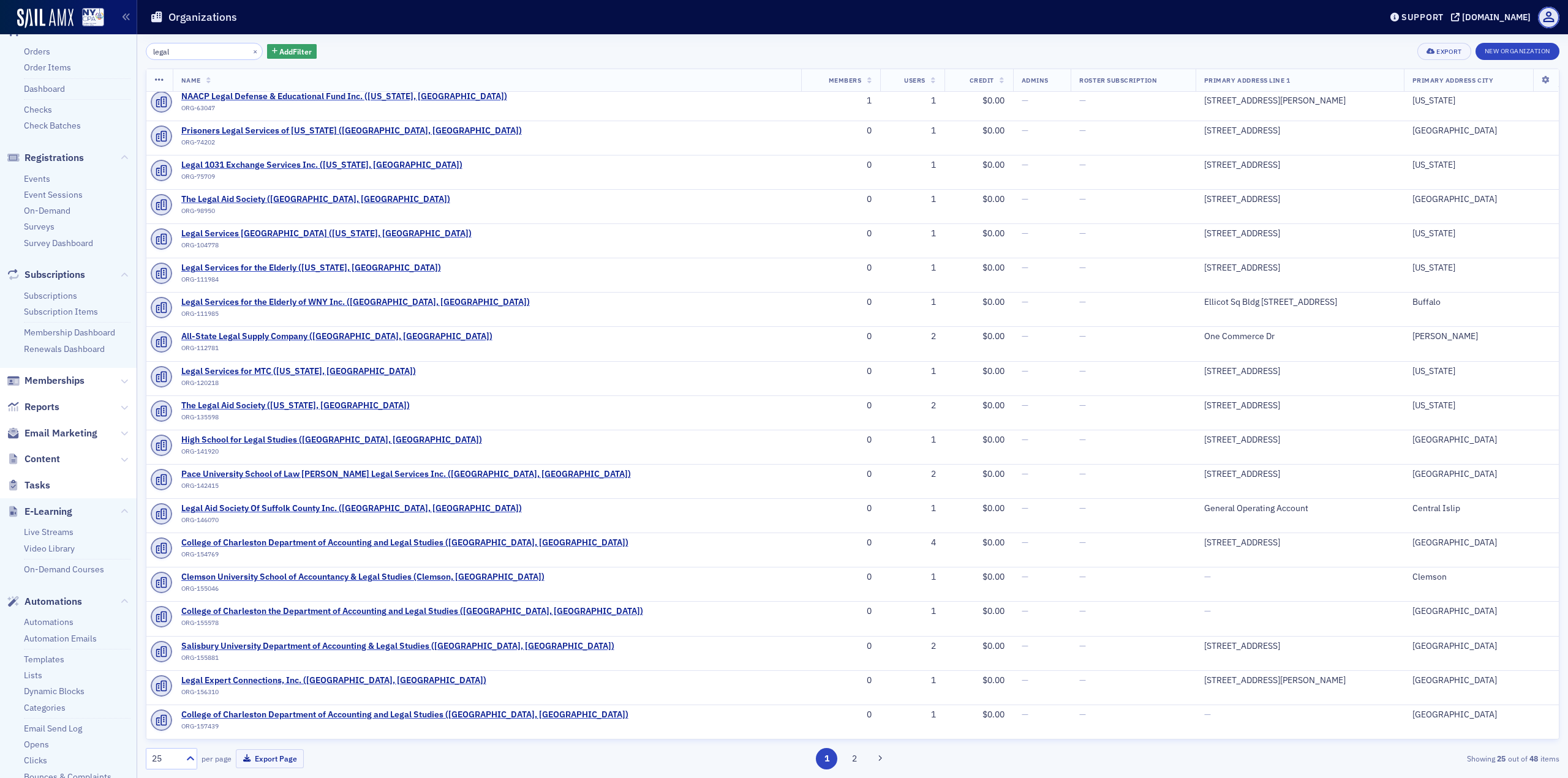
scroll to position [367, 0]
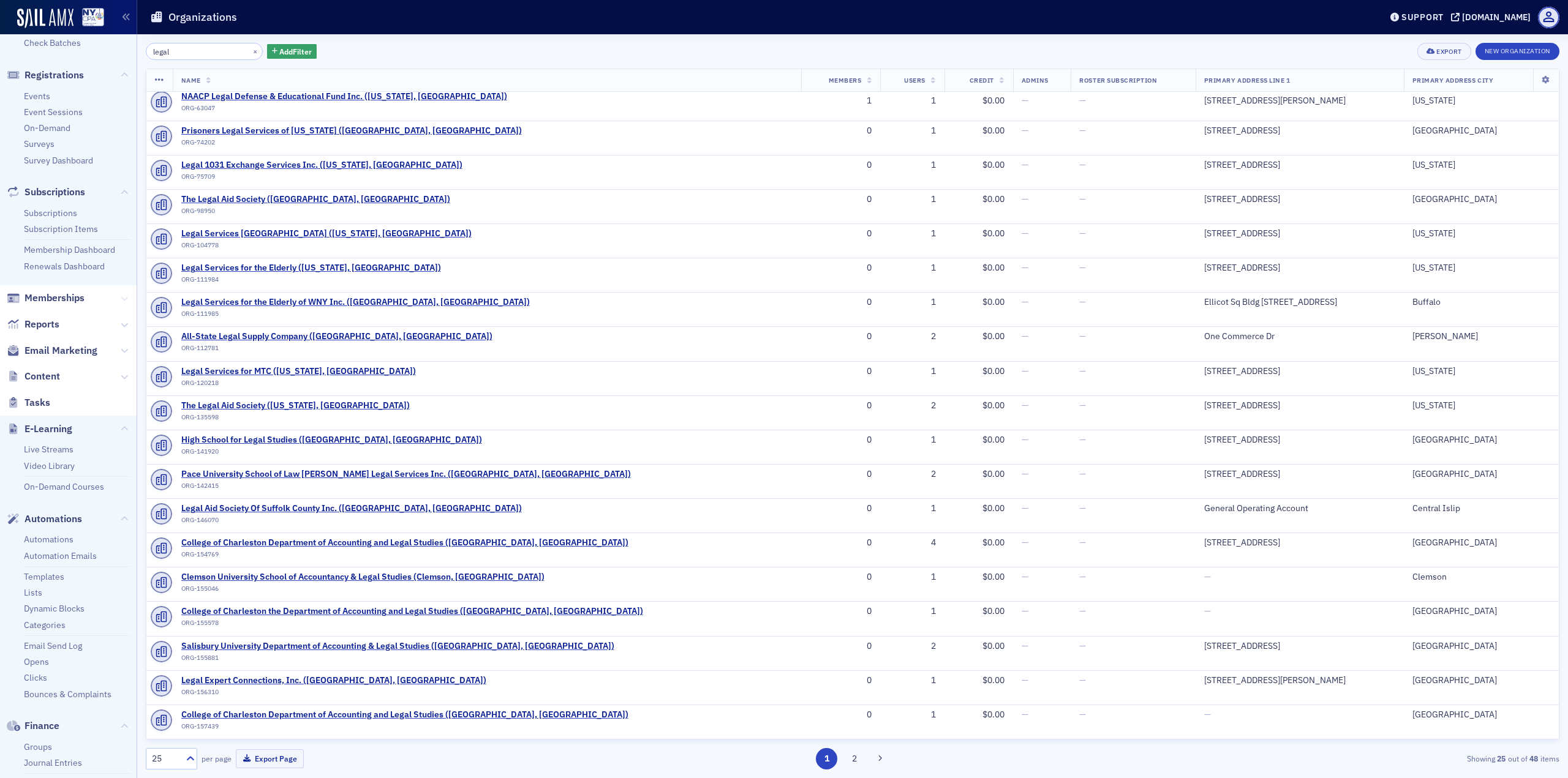
click at [120, 305] on button at bounding box center [124, 298] width 8 height 13
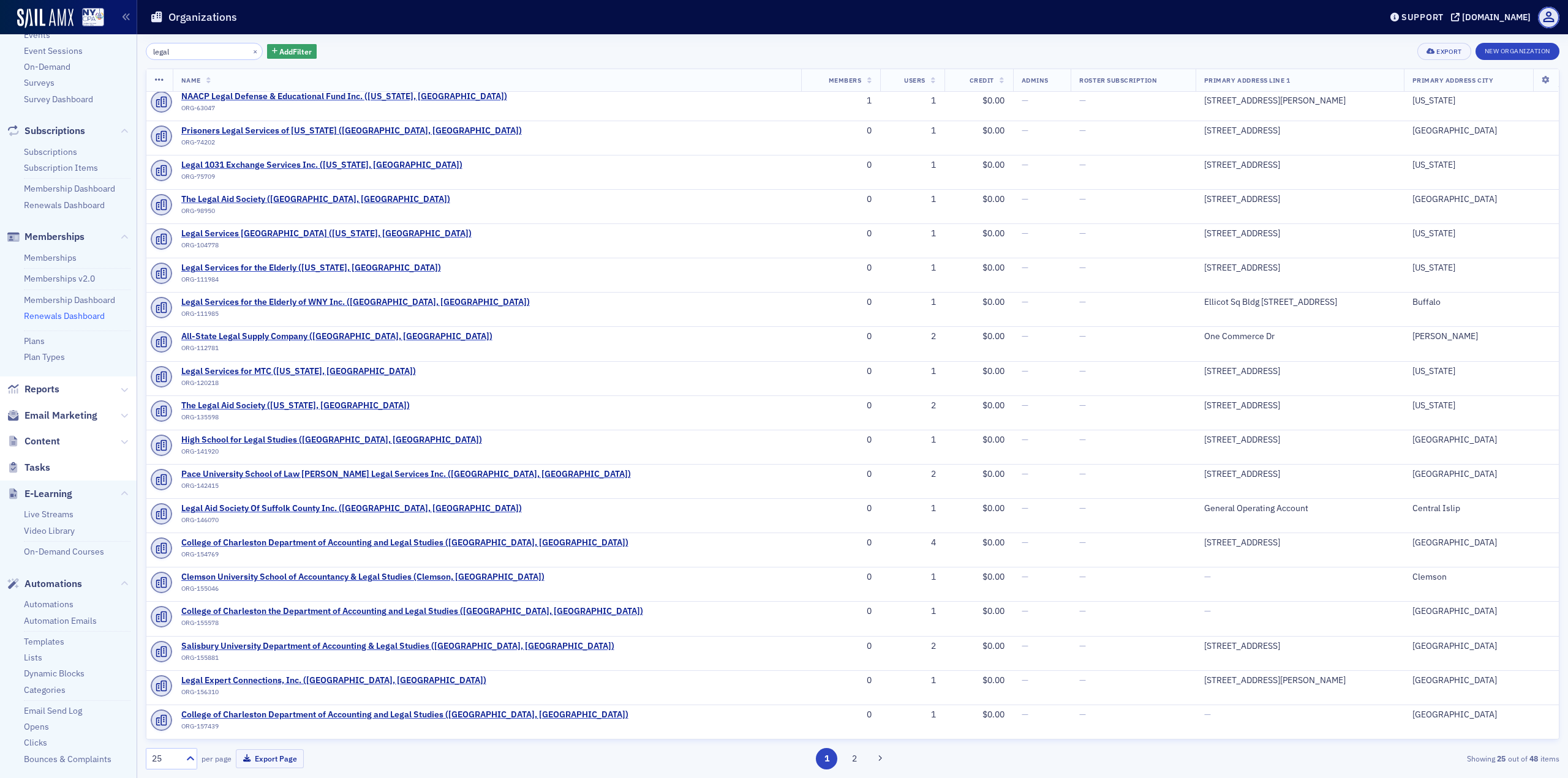
scroll to position [490, 0]
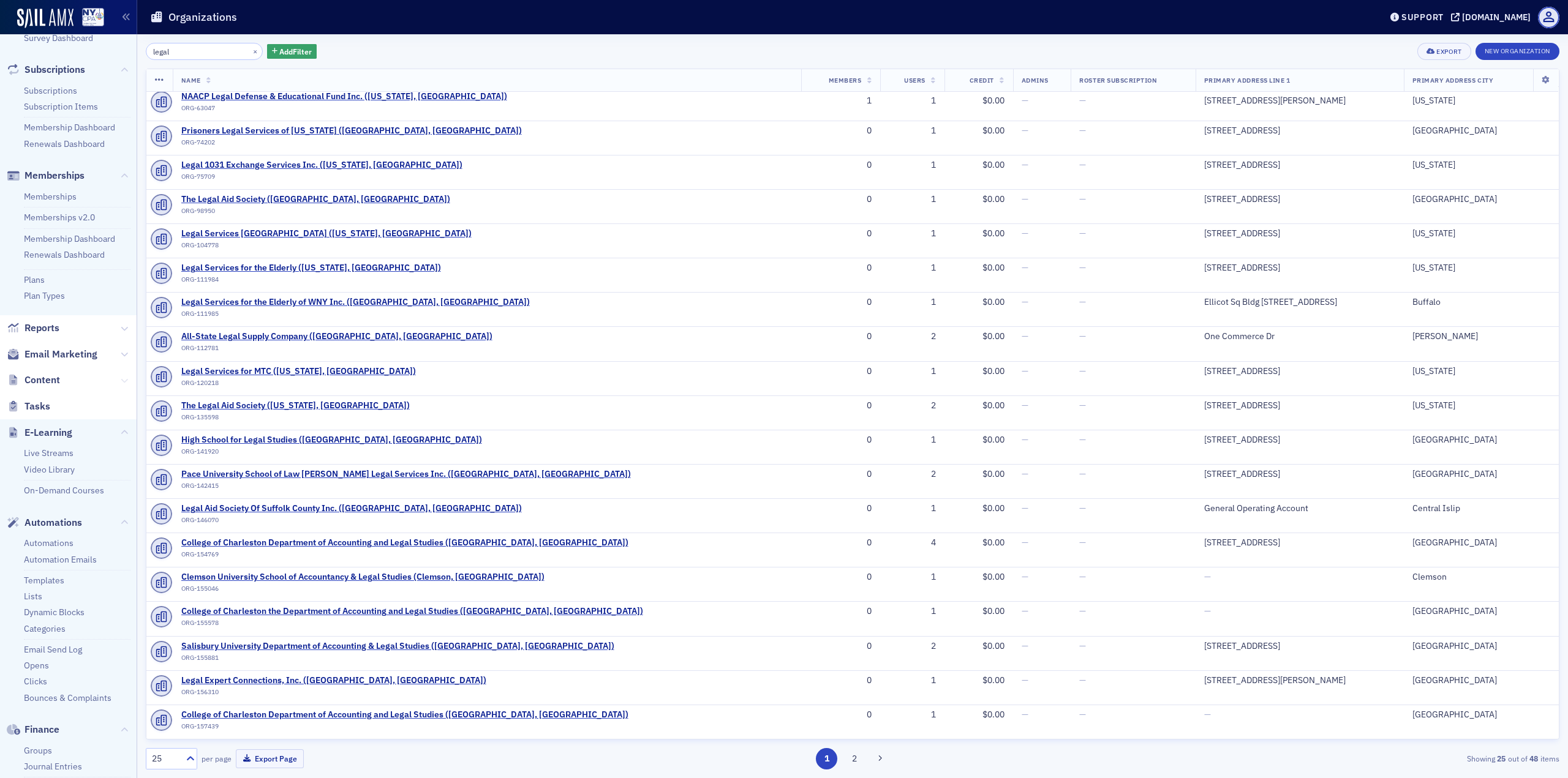
click at [120, 380] on icon at bounding box center [124, 381] width 8 height 8
click at [61, 486] on link "News Categories" at bounding box center [57, 486] width 66 height 11
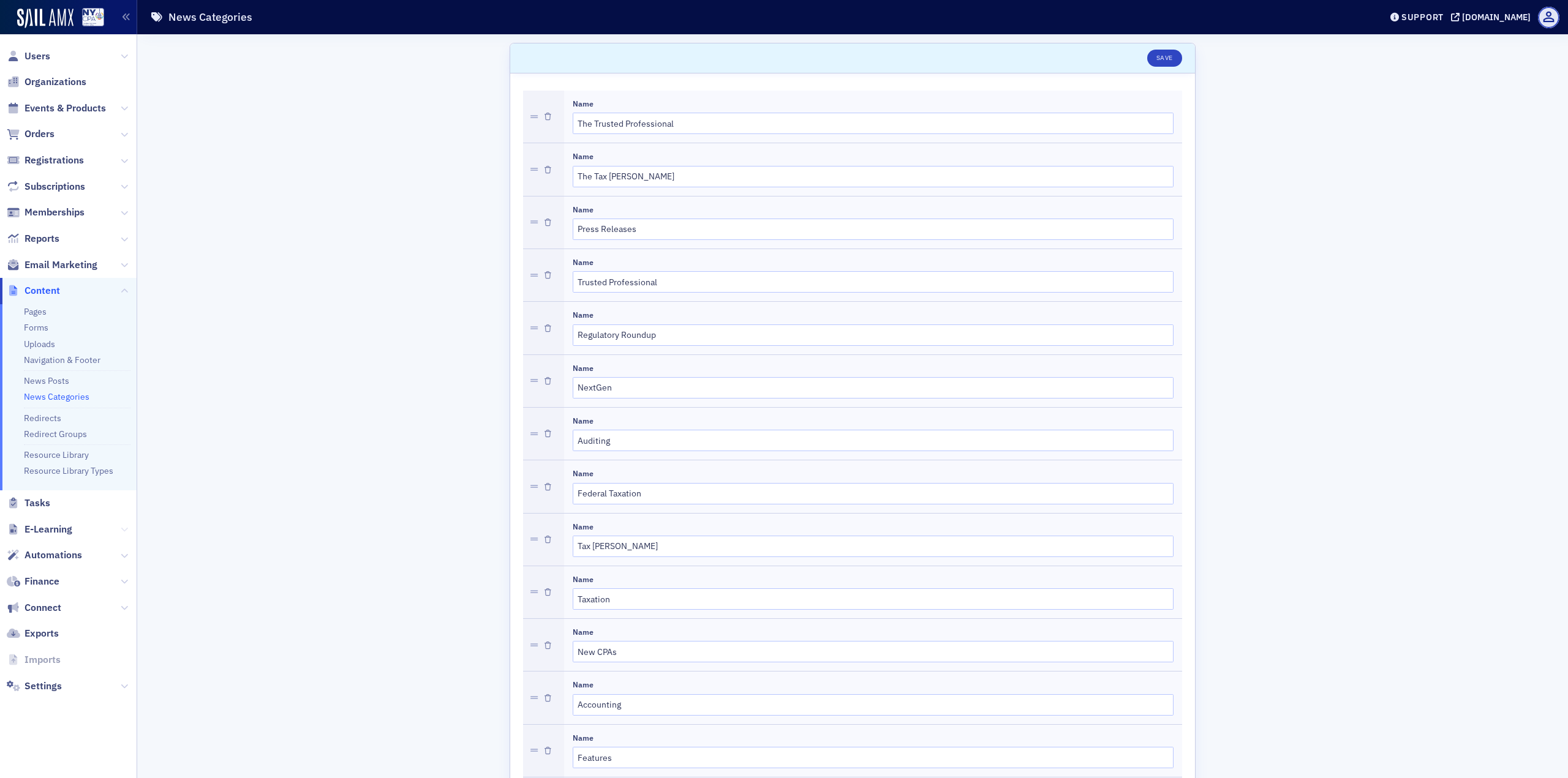
click at [123, 531] on icon at bounding box center [124, 530] width 8 height 8
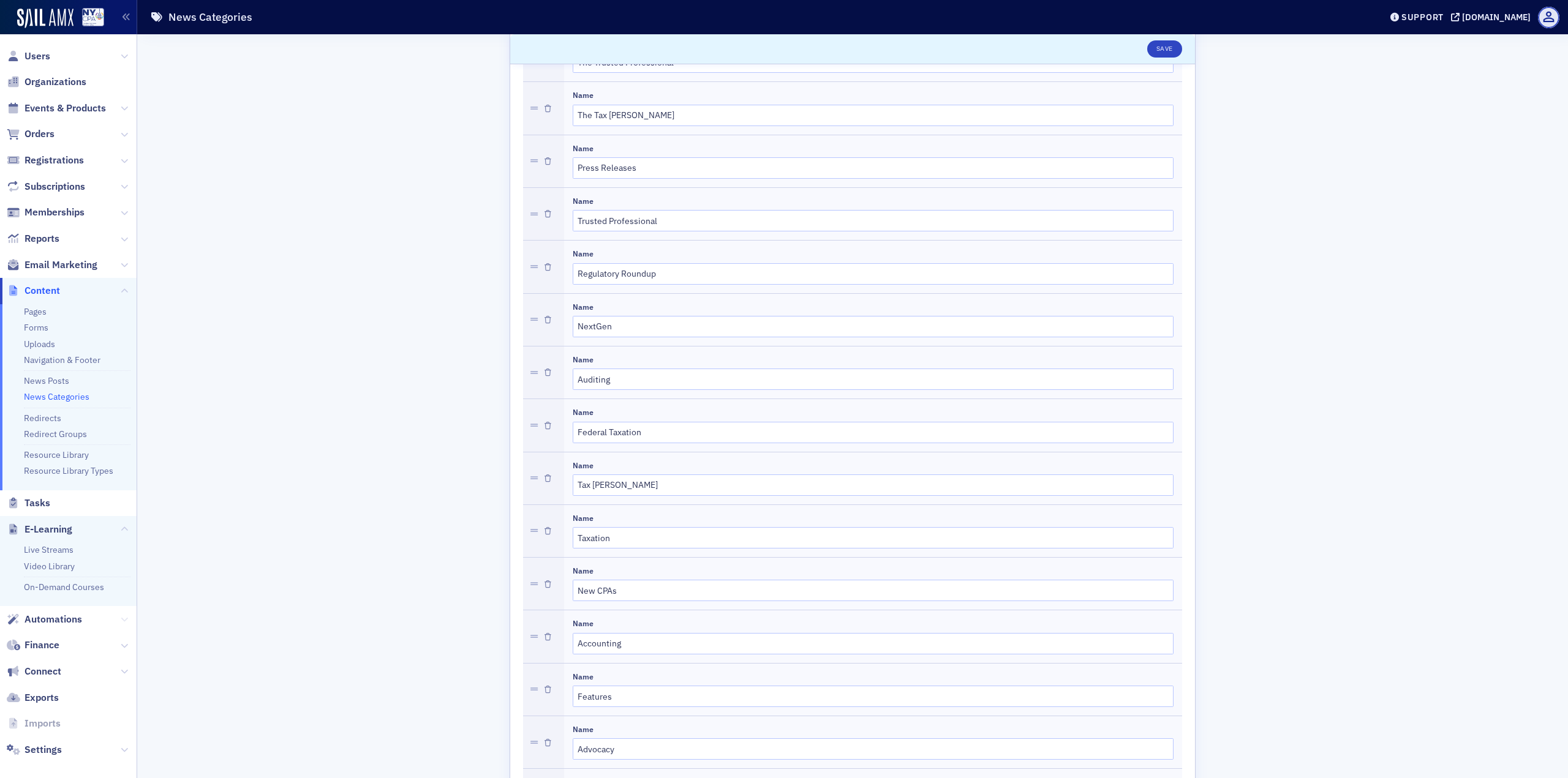
click at [120, 557] on icon at bounding box center [124, 619] width 8 height 8
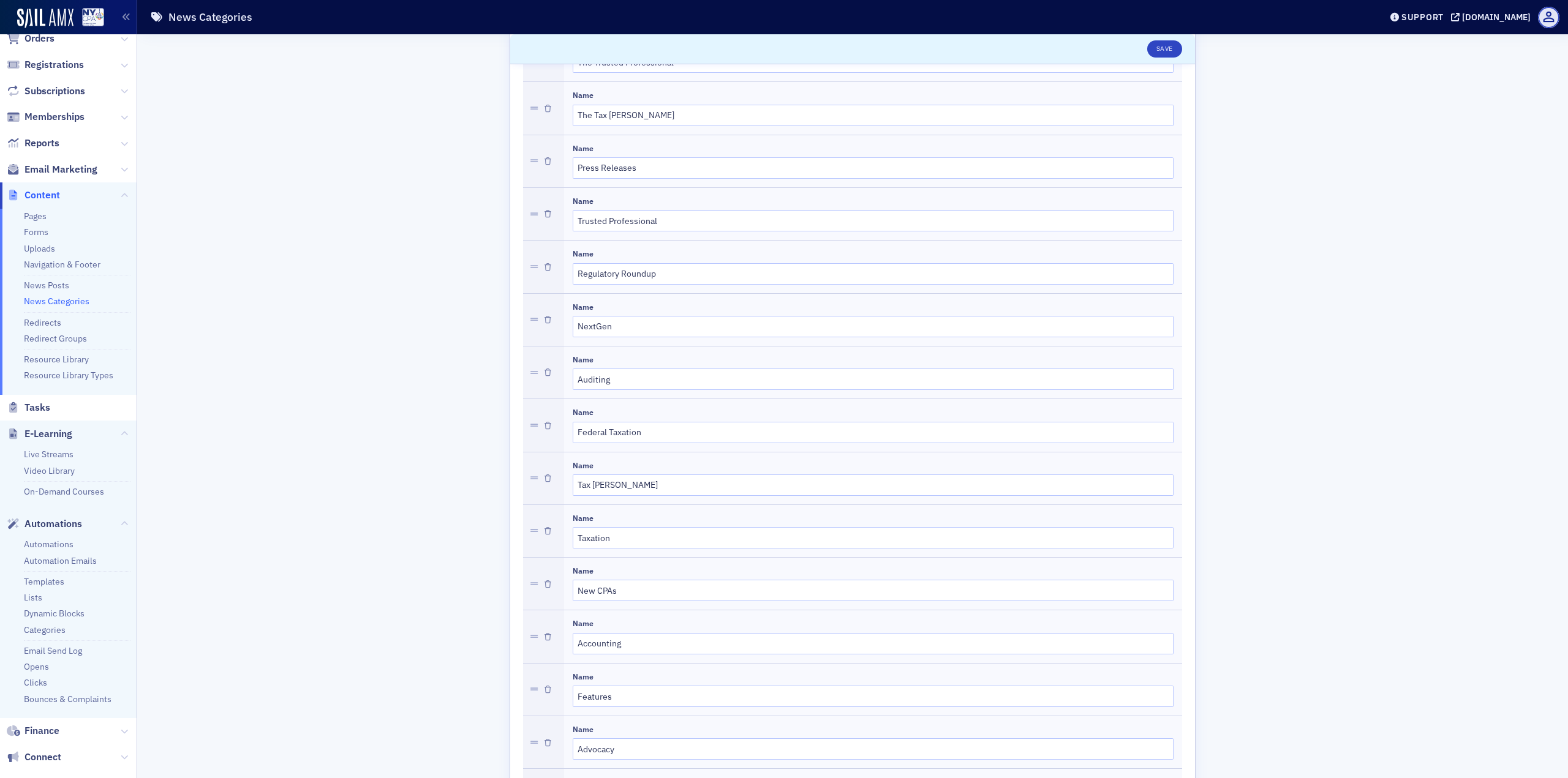
scroll to position [184, 0]
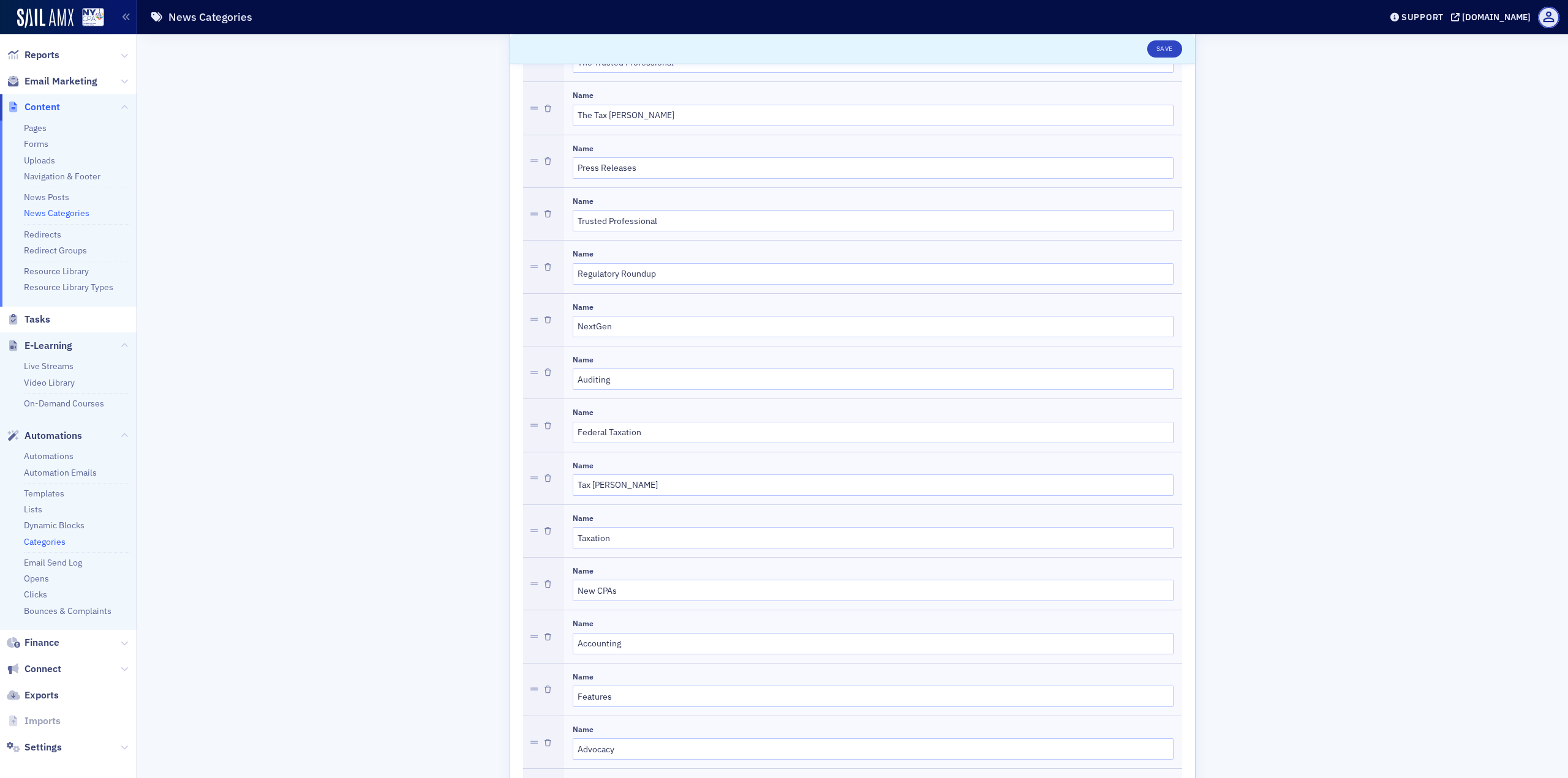
click at [54, 544] on link "Categories" at bounding box center [45, 542] width 42 height 11
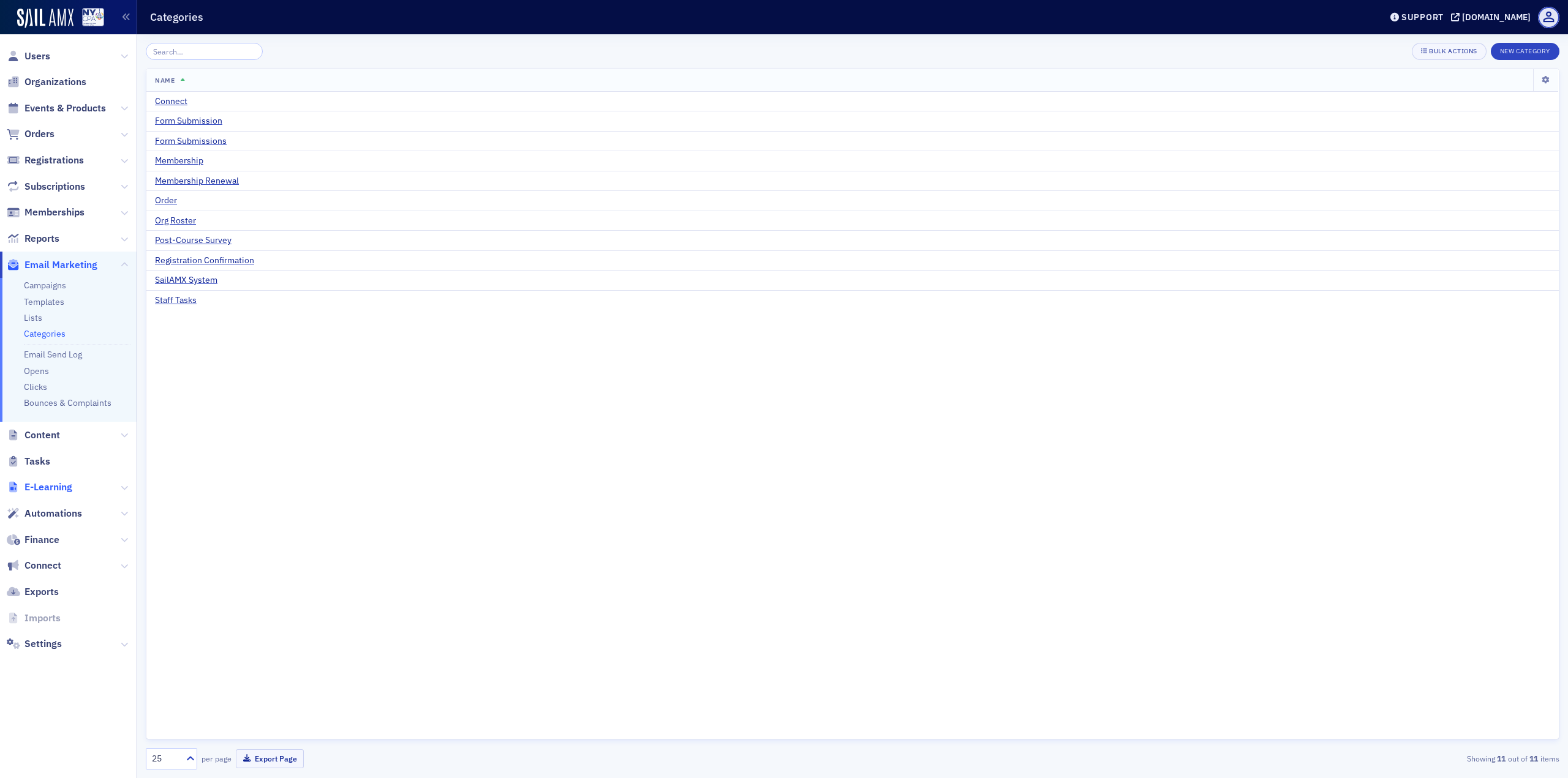
click at [61, 490] on span "E-Learning" at bounding box center [48, 487] width 48 height 13
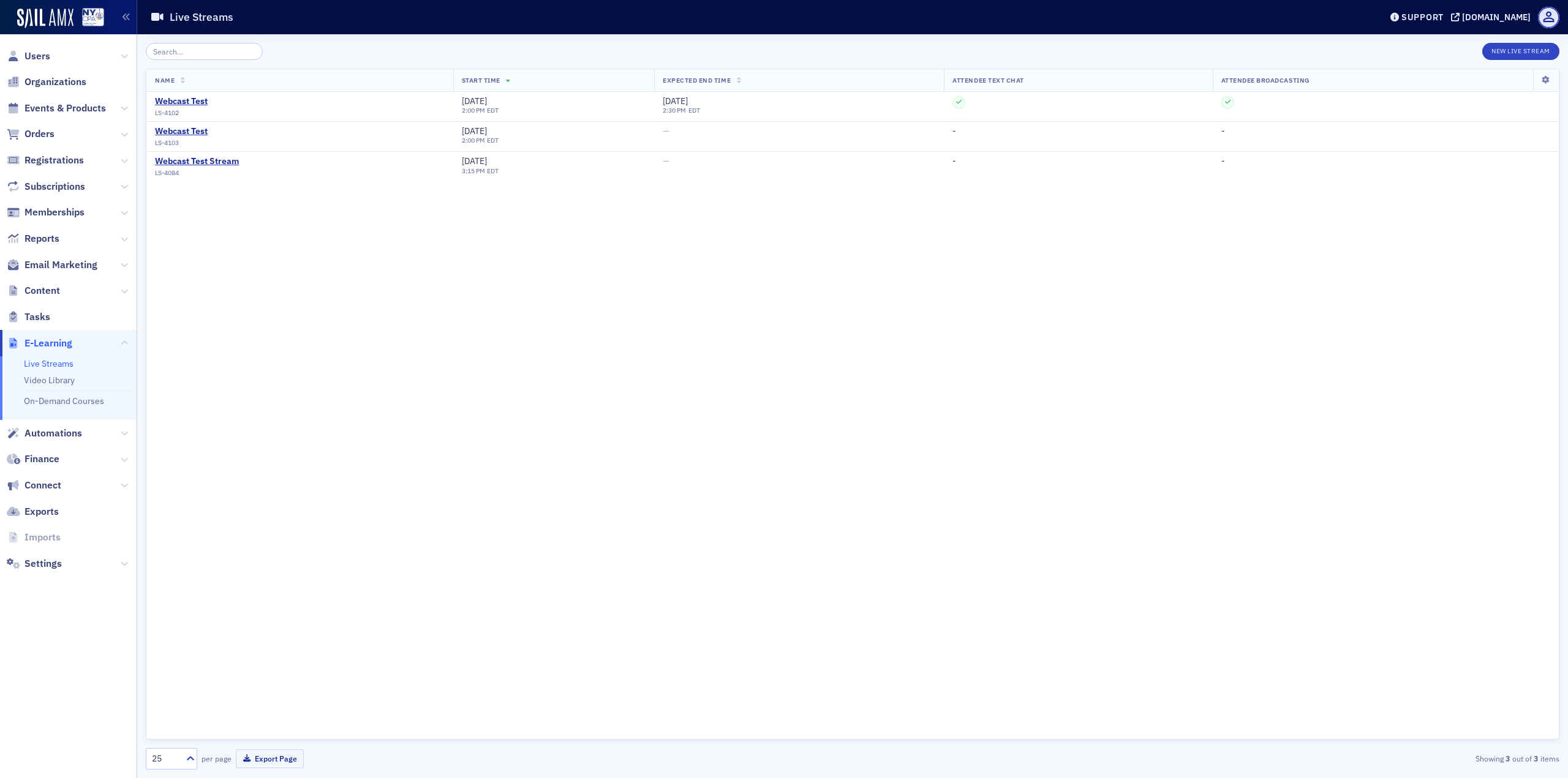
click at [97, 432] on span "Automations" at bounding box center [68, 433] width 136 height 27
click at [121, 430] on icon at bounding box center [124, 433] width 8 height 8
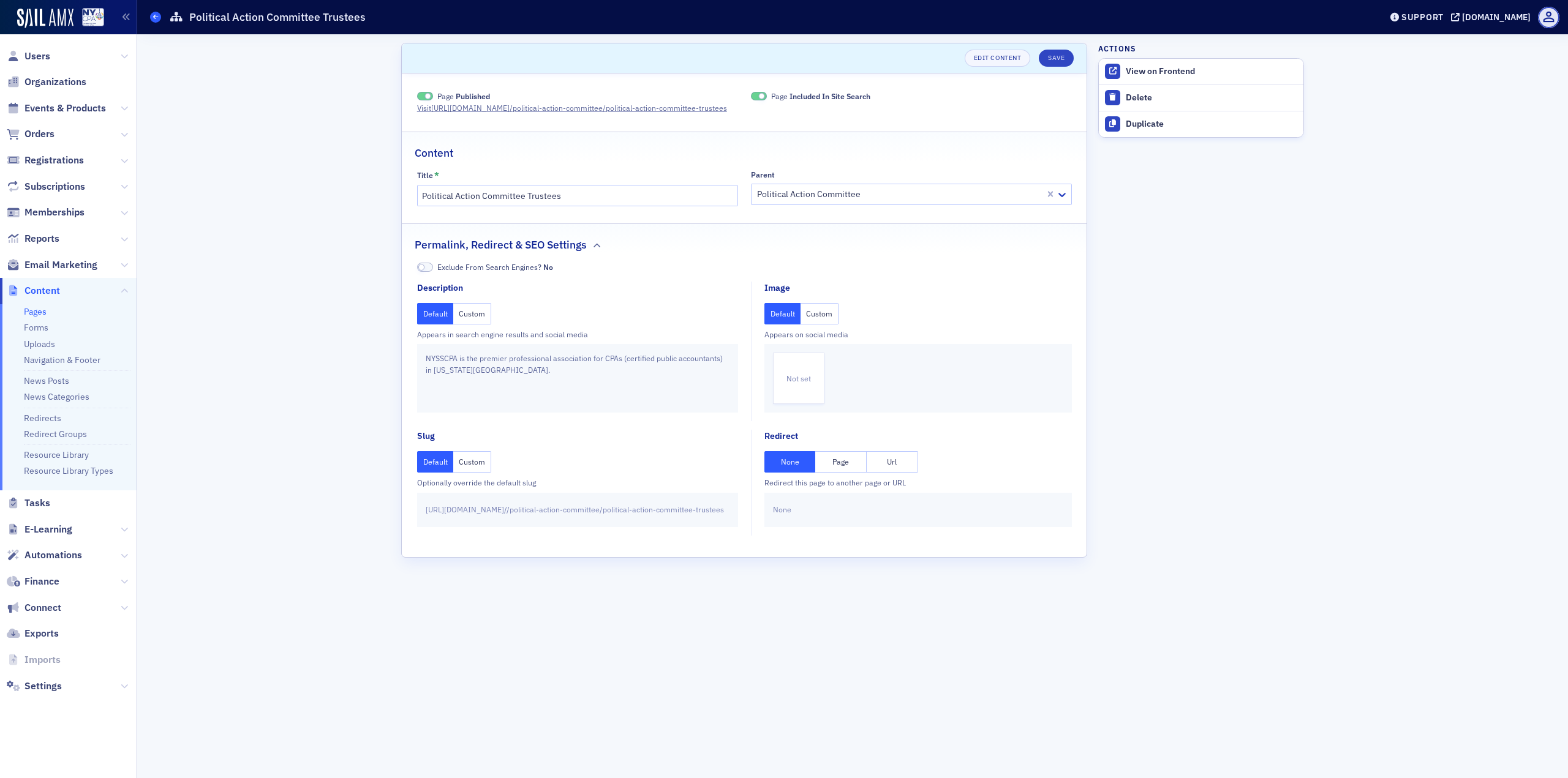
click at [159, 16] on span at bounding box center [155, 17] width 11 height 11
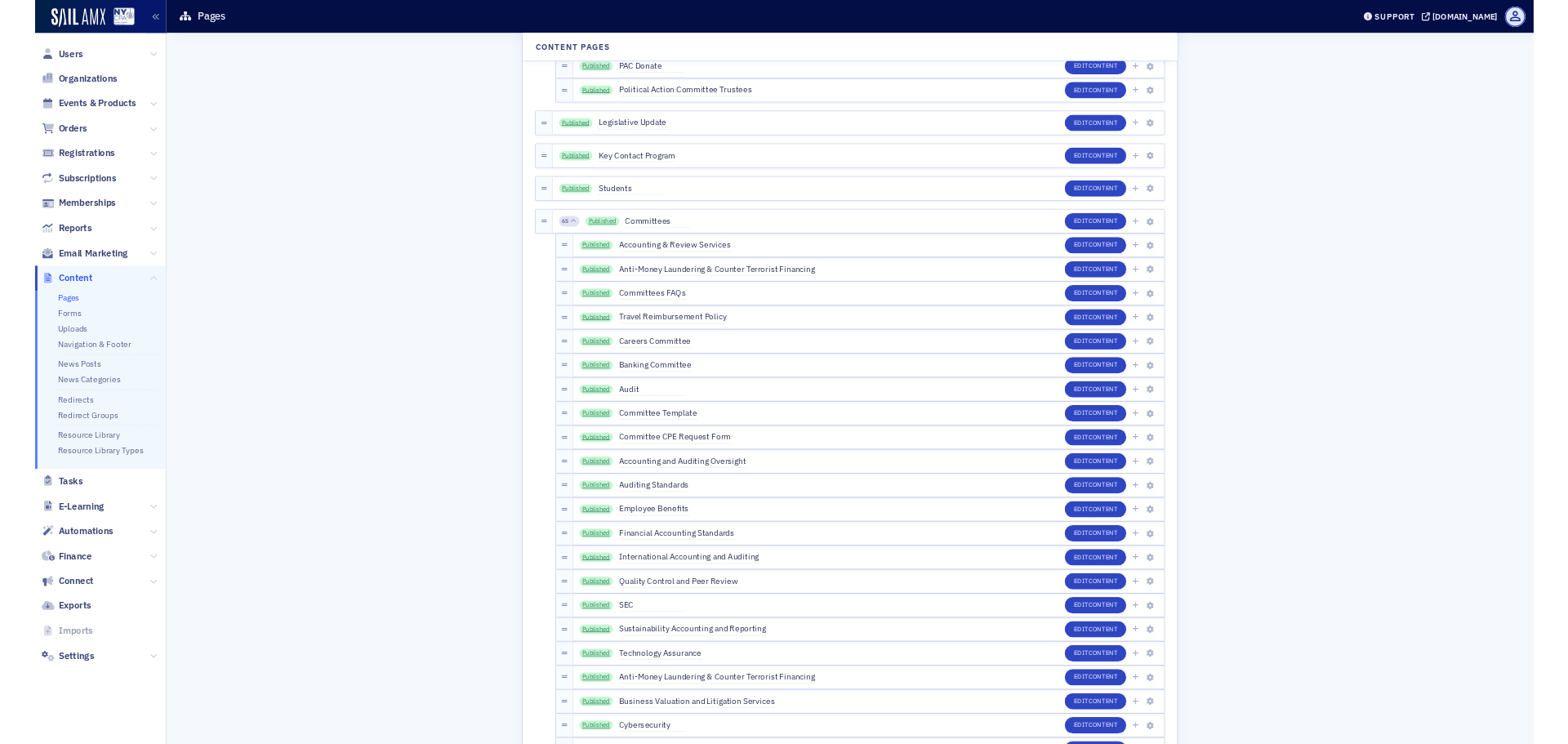
scroll to position [2369, 0]
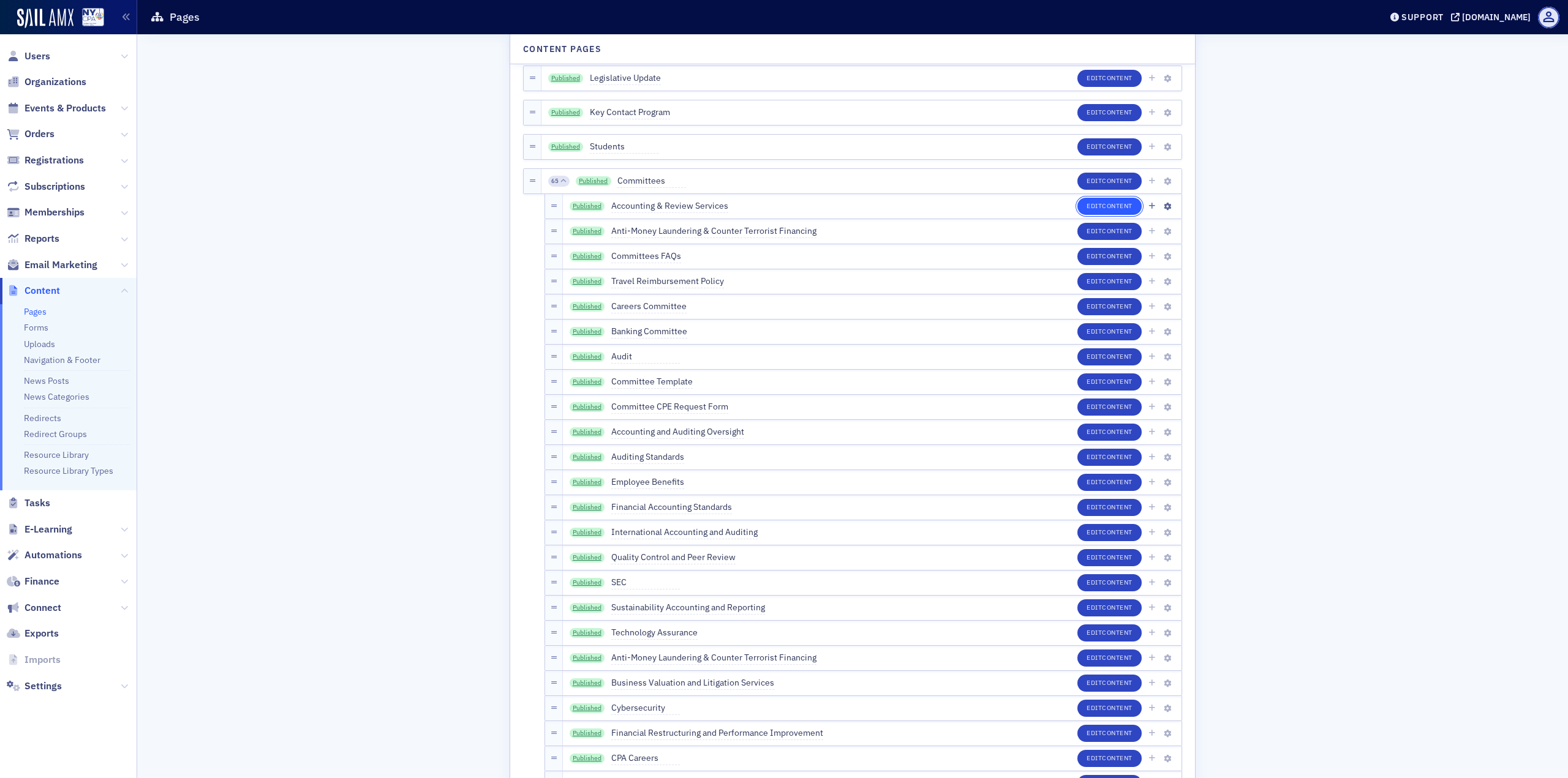
click at [1121, 208] on span "Content" at bounding box center [1117, 206] width 31 height 8
